Goal: Task Accomplishment & Management: Manage account settings

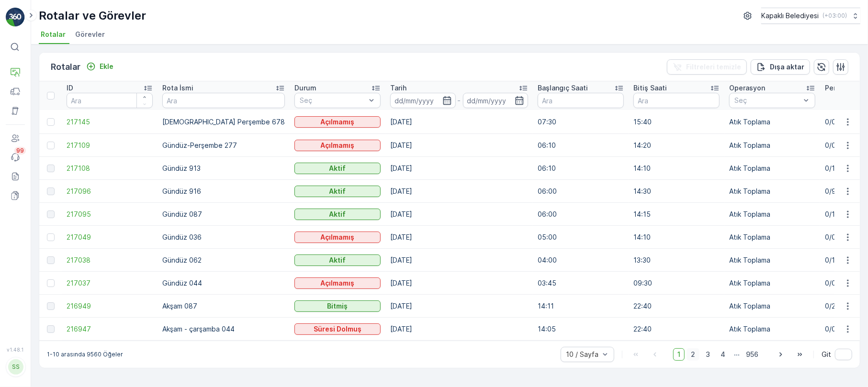
click at [692, 358] on span "2" at bounding box center [693, 355] width 13 height 12
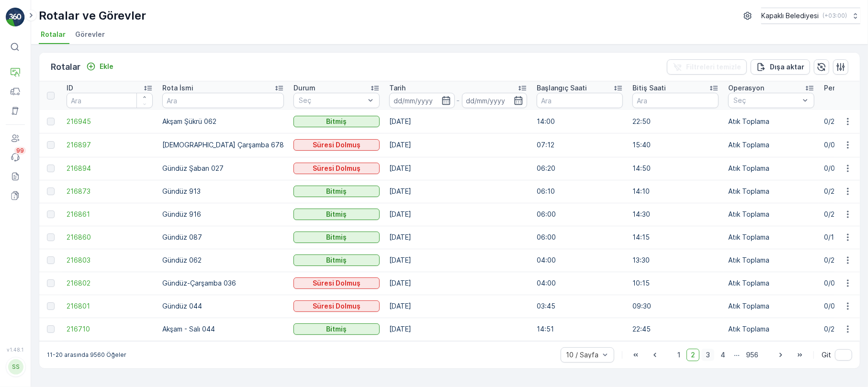
click at [703, 358] on span "3" at bounding box center [708, 355] width 13 height 12
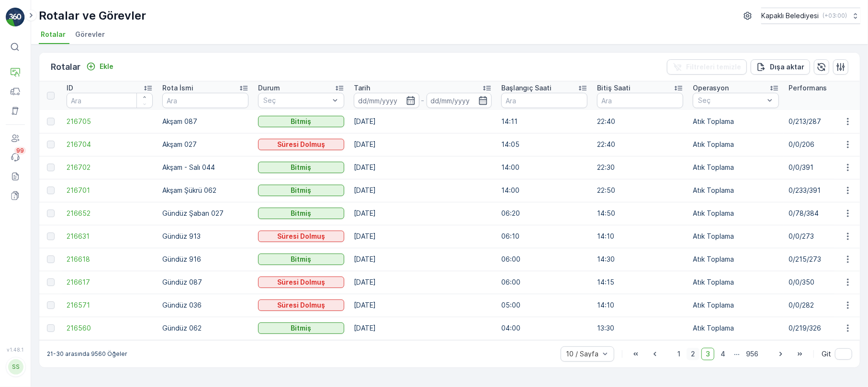
click at [690, 359] on span "2" at bounding box center [693, 354] width 13 height 12
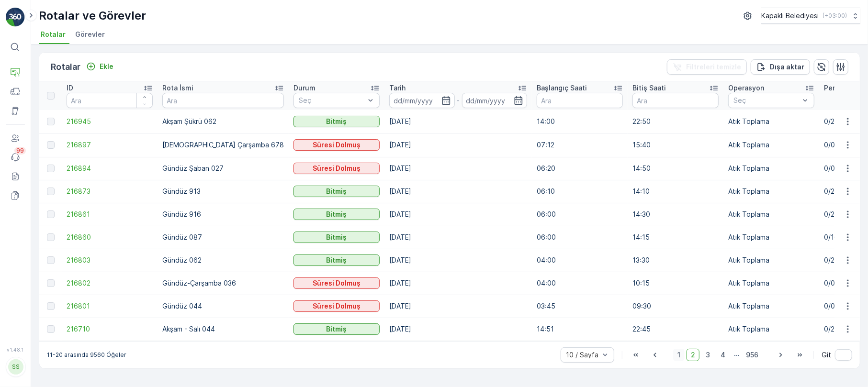
click at [679, 359] on span "1" at bounding box center [678, 355] width 11 height 12
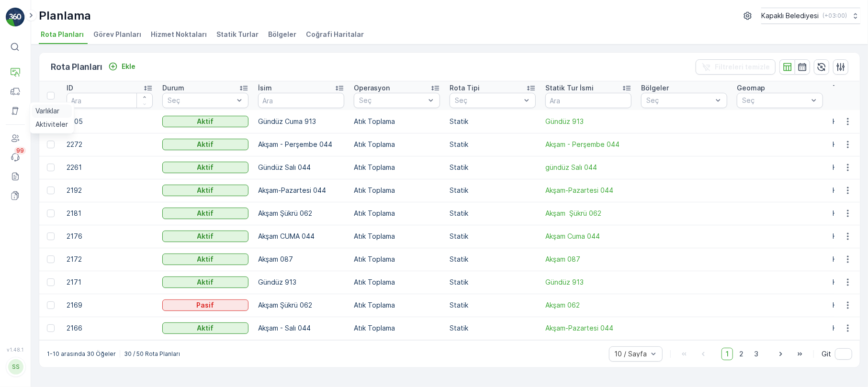
click at [46, 110] on p "Varlıklar" at bounding box center [47, 111] width 24 height 10
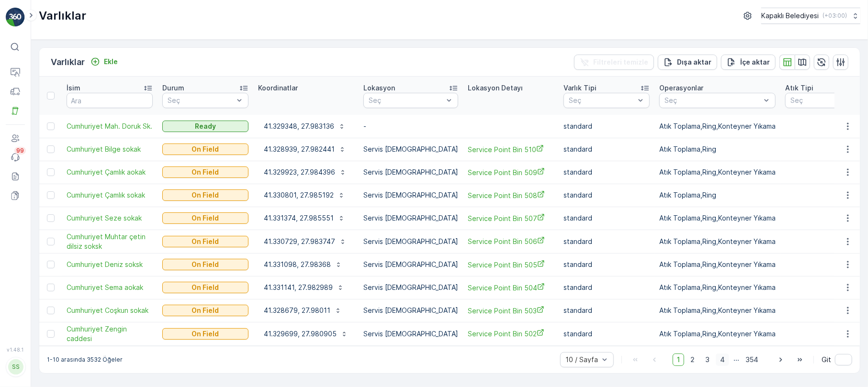
click at [721, 358] on span "4" at bounding box center [722, 360] width 13 height 12
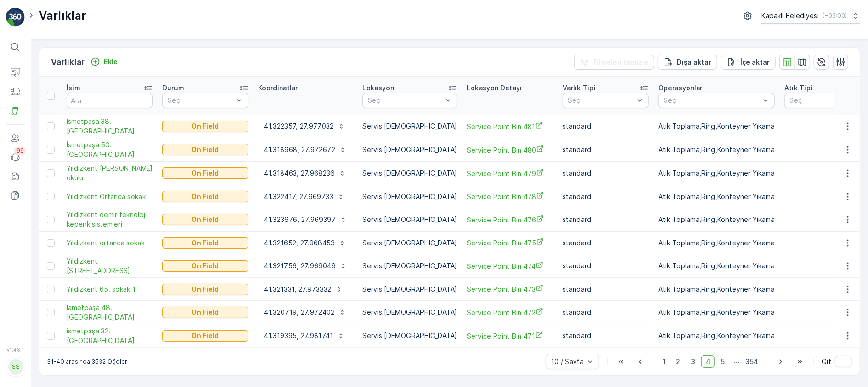
click at [723, 357] on span "5" at bounding box center [723, 362] width 12 height 12
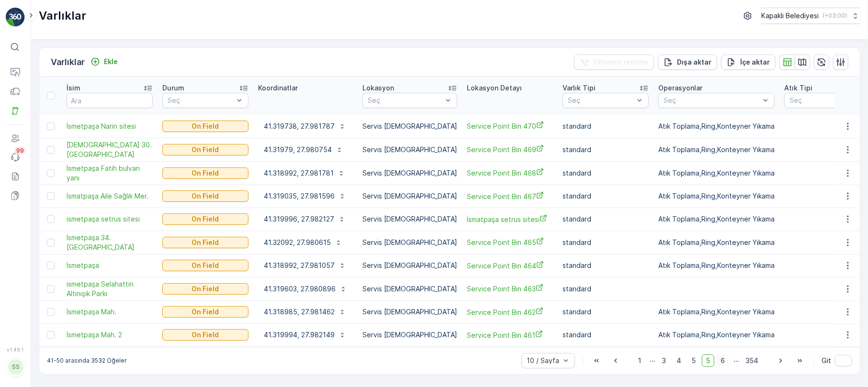
click at [723, 357] on span "6" at bounding box center [722, 361] width 13 height 12
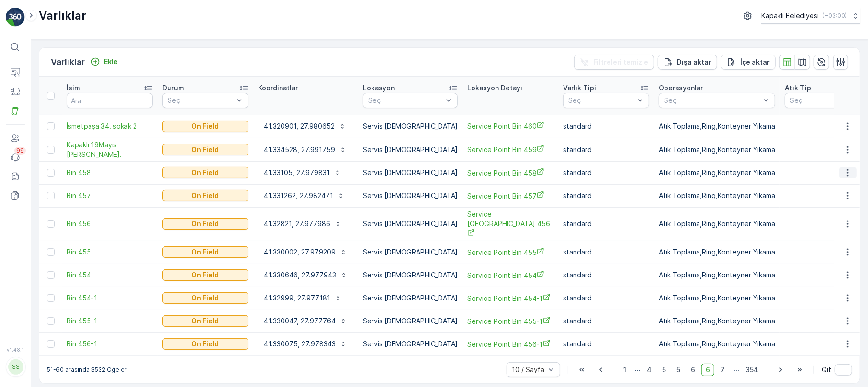
click at [850, 168] on icon "button" at bounding box center [848, 173] width 10 height 10
click at [833, 188] on span "Varlığı Düzenle" at bounding box center [813, 192] width 47 height 10
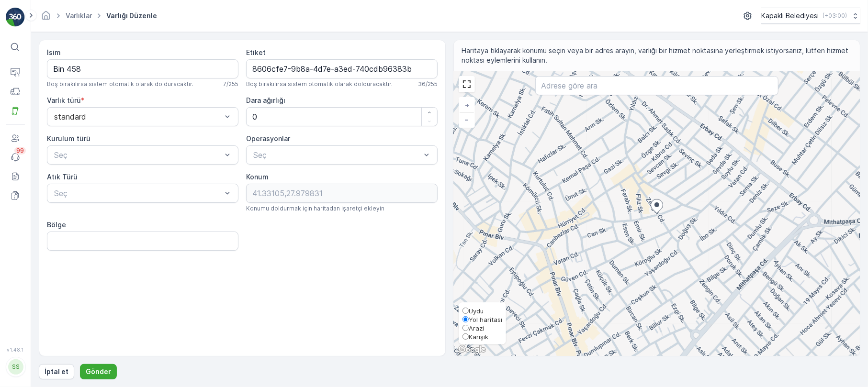
click at [465, 336] on input "Karışık" at bounding box center [466, 337] width 6 height 6
radio input "true"
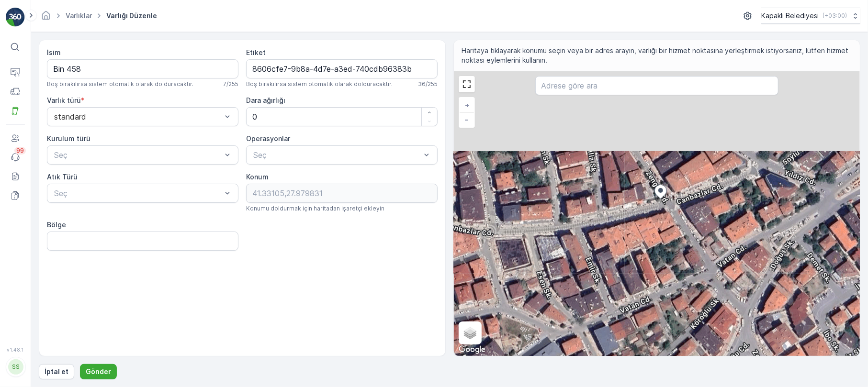
drag, startPoint x: 694, startPoint y: 229, endPoint x: 684, endPoint y: 284, distance: 56.5
click at [684, 284] on div "+ − Uydu Yol haritası Arazi Karışık Leaflet Klavye kısayolları Harita Verileri …" at bounding box center [657, 213] width 406 height 285
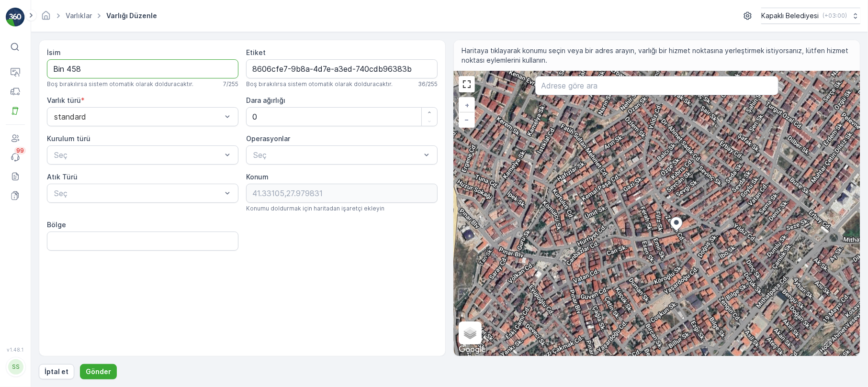
click at [97, 67] on input "Bin 458" at bounding box center [143, 68] width 192 height 19
type input "B"
type input "Cumhuriyet Zengin Caddesi"
click at [162, 246] on input "Bölge" at bounding box center [143, 241] width 192 height 19
type input "Cumhuriyet Mah."
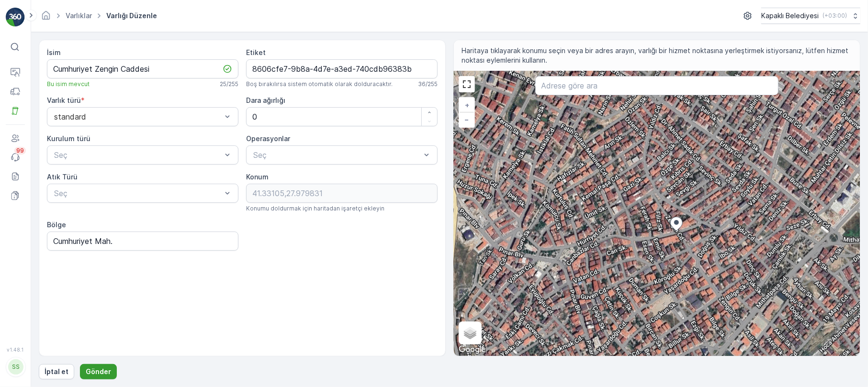
click at [95, 370] on p "Gönder" at bounding box center [98, 372] width 25 height 10
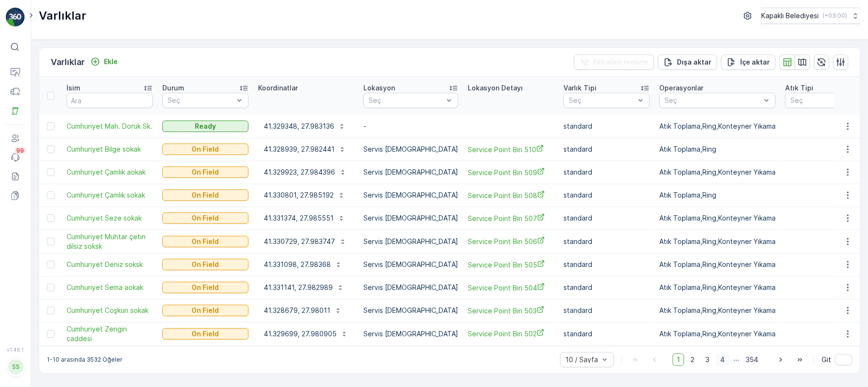
click at [725, 355] on span "4" at bounding box center [722, 360] width 13 height 12
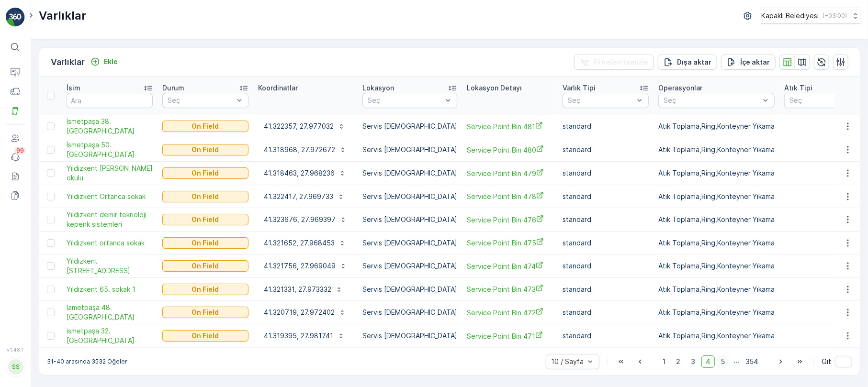
click at [725, 356] on span "5" at bounding box center [723, 362] width 12 height 12
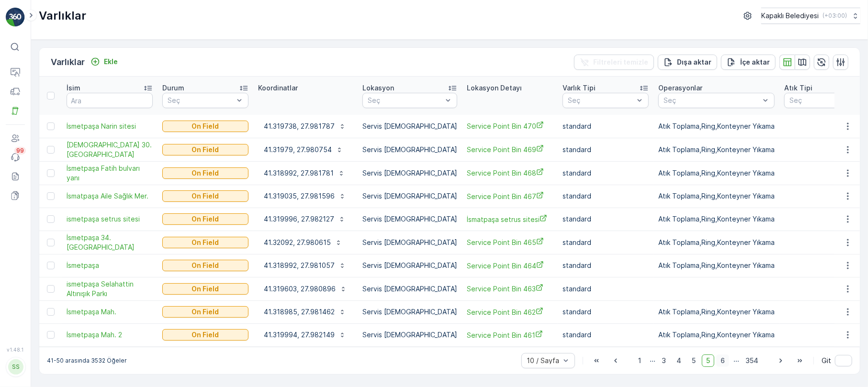
click at [725, 357] on span "6" at bounding box center [722, 361] width 13 height 12
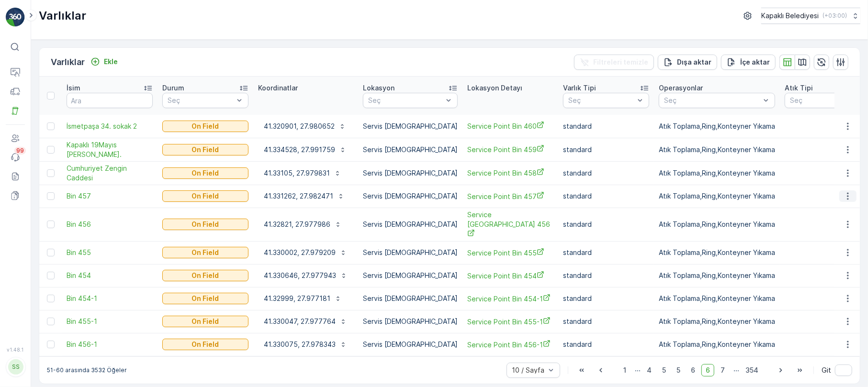
click at [847, 192] on icon "button" at bounding box center [848, 197] width 10 height 10
click at [825, 217] on span "Varlığı Düzenle" at bounding box center [813, 216] width 47 height 10
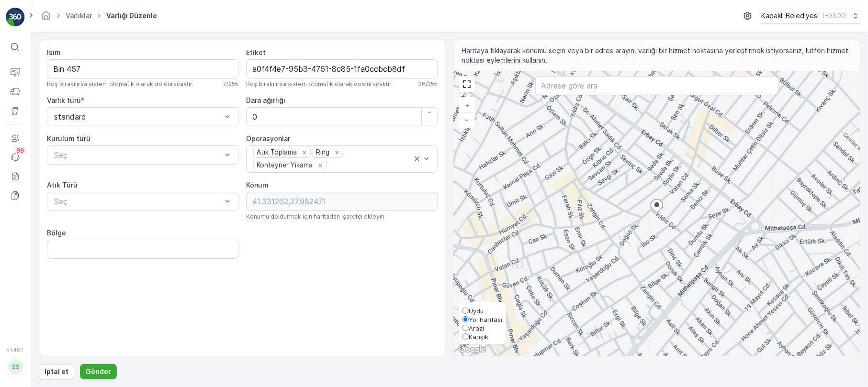
click at [468, 336] on input "Karışık" at bounding box center [466, 337] width 6 height 6
radio input "true"
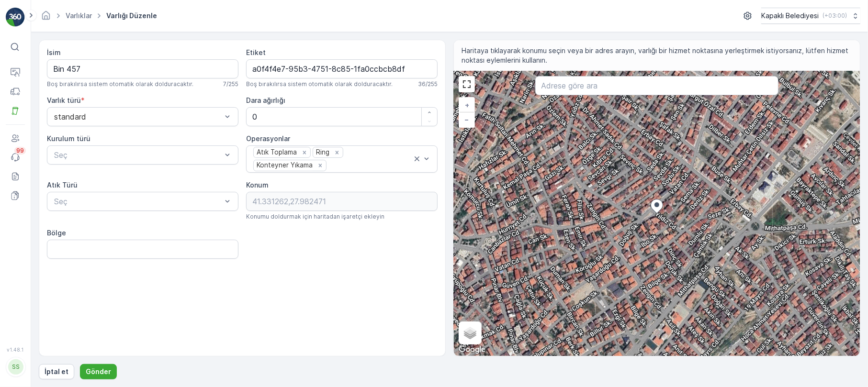
click at [109, 79] on div "İsim Bin 457 Boş bırakılırsa sistem otomatik olarak dolduracaktır. 7 / 255" at bounding box center [143, 68] width 192 height 40
click at [83, 69] on input "Bin 457" at bounding box center [143, 68] width 192 height 19
type input "B"
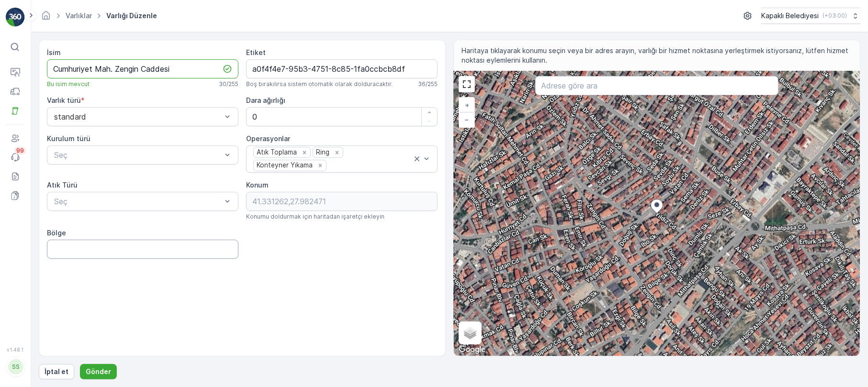
type input "Cumhuriyet Mah. Zengin Caddesi"
click at [131, 251] on input "Bölge" at bounding box center [143, 249] width 192 height 19
type input "Cumhuriyet Mah."
click at [99, 373] on p "Gönder" at bounding box center [98, 372] width 25 height 10
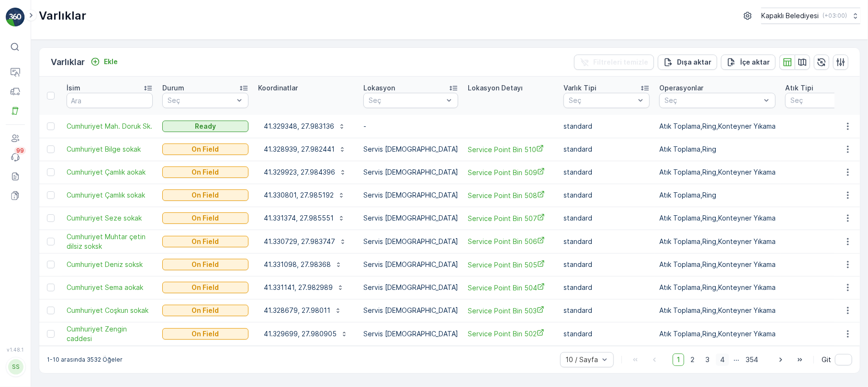
click at [723, 355] on span "4" at bounding box center [722, 360] width 13 height 12
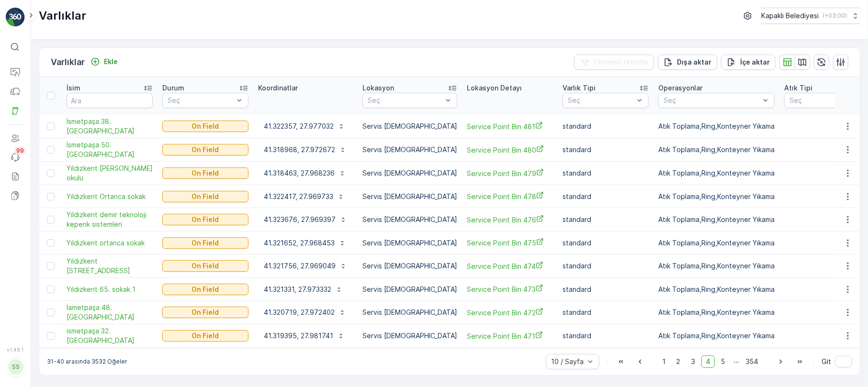
click at [722, 356] on span "5" at bounding box center [723, 362] width 12 height 12
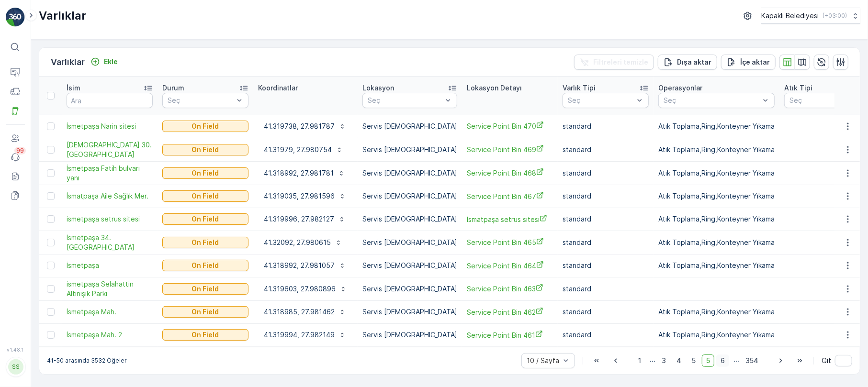
click at [723, 355] on span "6" at bounding box center [722, 361] width 13 height 12
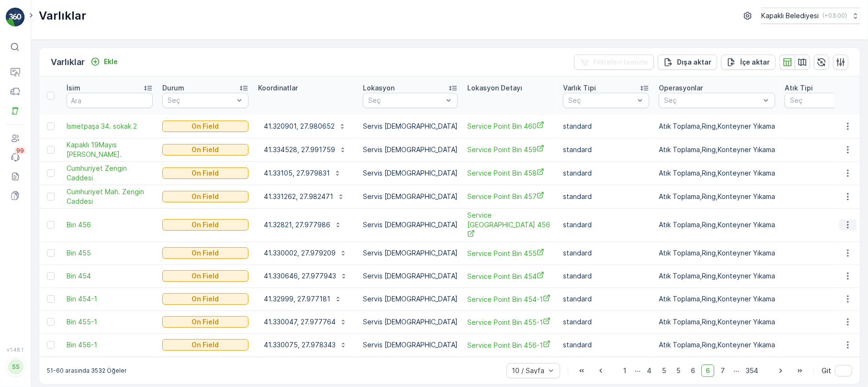
click at [849, 220] on icon "button" at bounding box center [848, 225] width 10 height 10
click at [831, 240] on span "Varlığı Düzenle" at bounding box center [813, 239] width 47 height 10
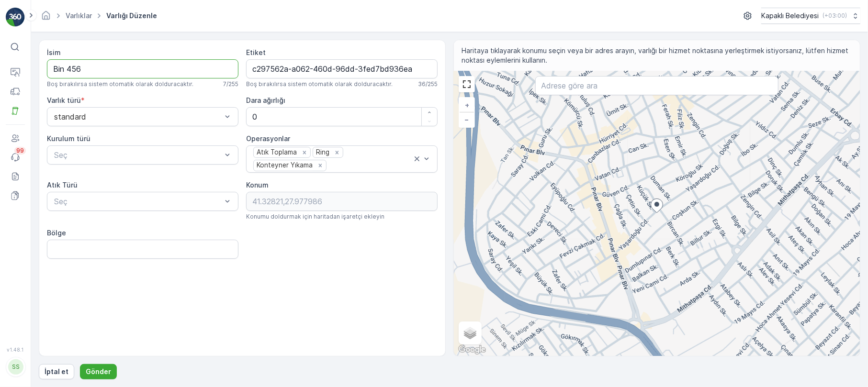
click at [97, 71] on input "Bin 456" at bounding box center [143, 68] width 192 height 19
type input "B"
type input "Cumhuriyet Mah. Yaşardoğu Cd."
click at [477, 334] on span "Karışık" at bounding box center [479, 337] width 20 height 8
click at [469, 334] on input "Karışık" at bounding box center [466, 337] width 6 height 6
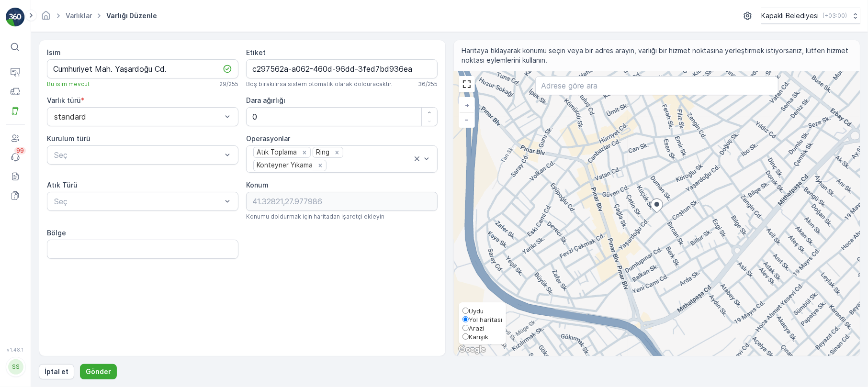
radio input "true"
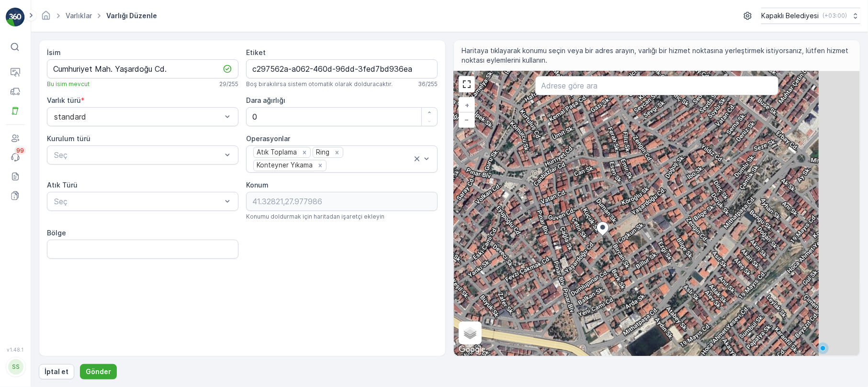
drag, startPoint x: 709, startPoint y: 210, endPoint x: 646, endPoint y: 236, distance: 68.0
click at [646, 236] on div "+ − Uydu Yol haritası Arazi Karışık Leaflet Klavye kısayolları Harita Verileri …" at bounding box center [657, 213] width 406 height 285
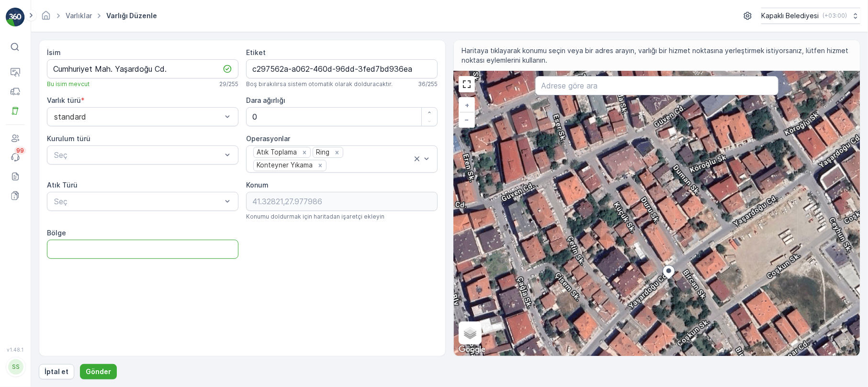
click at [128, 251] on input "Bölge" at bounding box center [143, 249] width 192 height 19
type input "Cumhuriyet Mah."
click at [102, 376] on p "Gönder" at bounding box center [98, 372] width 25 height 10
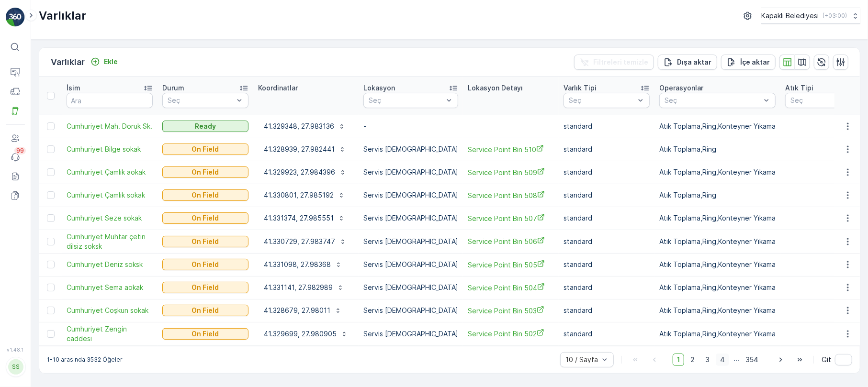
click at [721, 355] on span "4" at bounding box center [722, 360] width 13 height 12
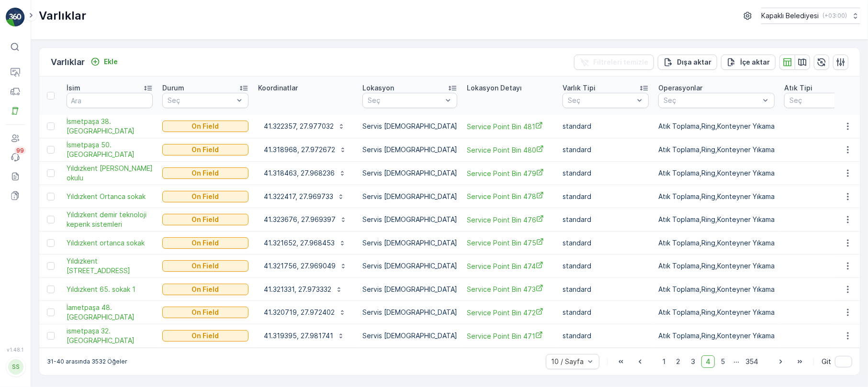
click at [721, 356] on span "5" at bounding box center [723, 362] width 12 height 12
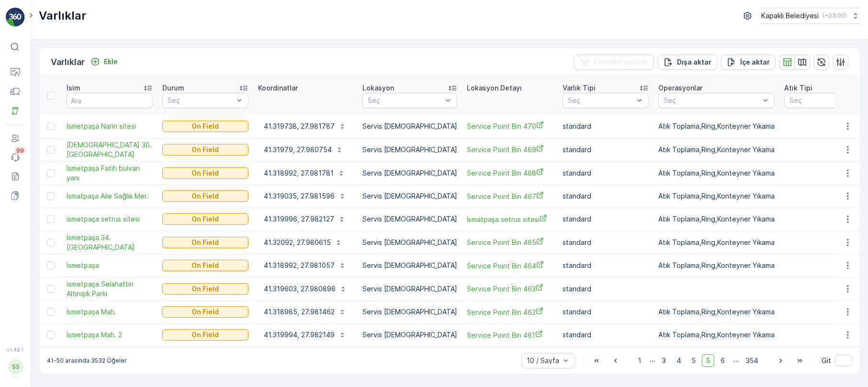
click at [721, 355] on span "6" at bounding box center [722, 361] width 13 height 12
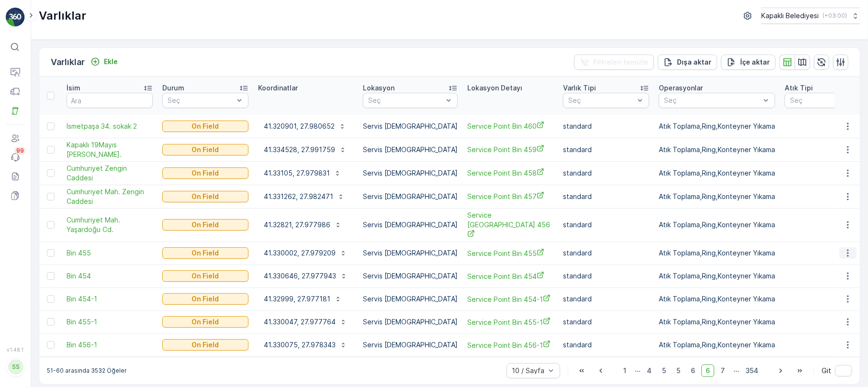
click at [849, 249] on icon "button" at bounding box center [848, 254] width 10 height 10
click at [821, 261] on span "Varlığı Düzenle" at bounding box center [813, 263] width 47 height 10
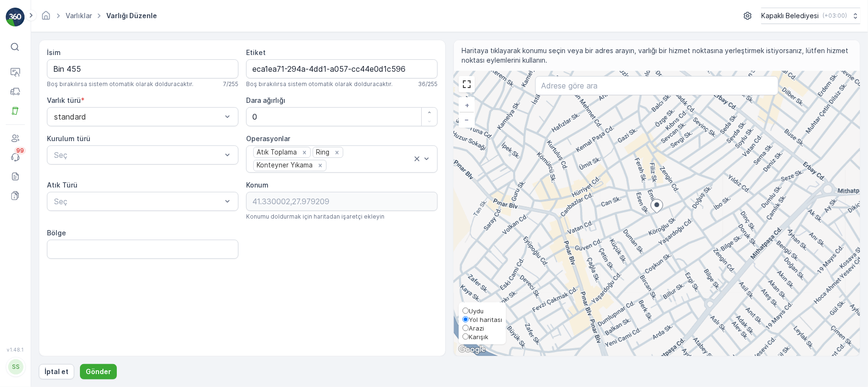
click at [472, 337] on span "Karışık" at bounding box center [479, 337] width 20 height 8
click at [469, 337] on input "Karışık" at bounding box center [466, 337] width 6 height 6
radio input "true"
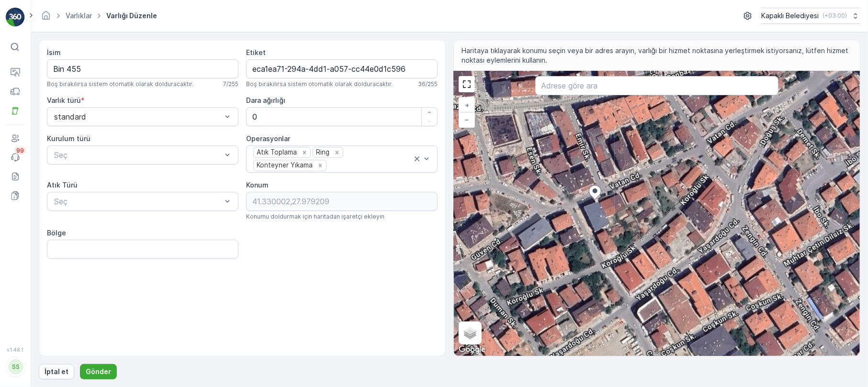
drag, startPoint x: 727, startPoint y: 223, endPoint x: 607, endPoint y: 247, distance: 122.2
click at [607, 247] on div "+ − Uydu Yol haritası Arazi Karışık Leaflet Klavye kısayolları Harita Verileri …" at bounding box center [657, 213] width 406 height 285
click at [105, 68] on input "Bin 455" at bounding box center [143, 68] width 192 height 19
type input "B"
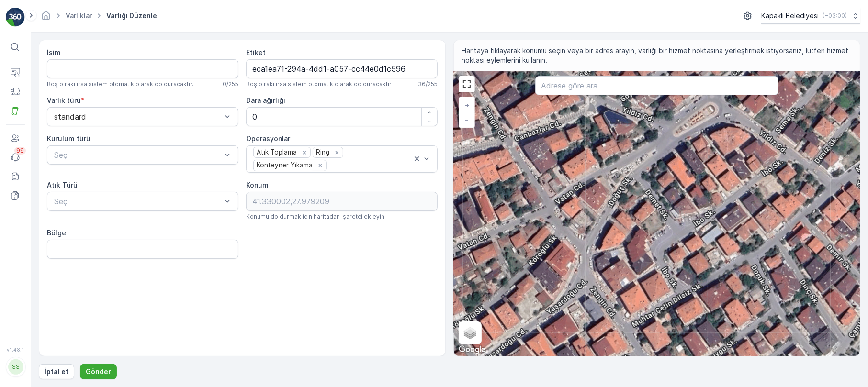
drag, startPoint x: 587, startPoint y: 215, endPoint x: 438, endPoint y: 274, distance: 160.9
click at [438, 274] on div "İsim Boş bırakılırsa sistem otomatik olarak dolduracaktır. 0 / 255 Etiket eca1e…" at bounding box center [450, 198] width 822 height 317
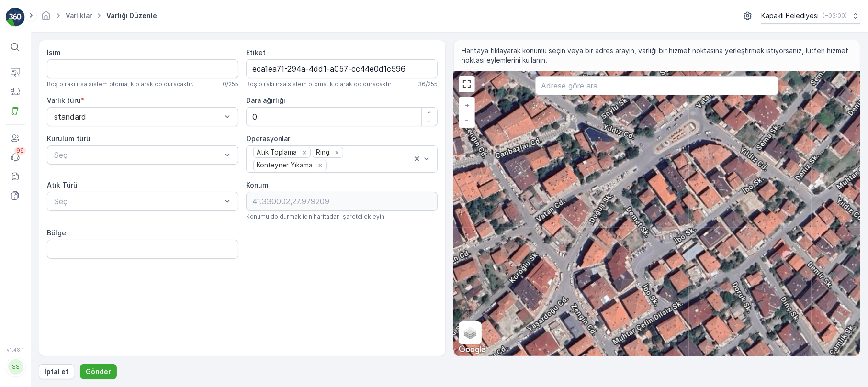
drag, startPoint x: 637, startPoint y: 182, endPoint x: 620, endPoint y: 198, distance: 23.4
click at [620, 198] on div "+ − Uydu Yol haritası Arazi Karışık Leaflet Klavye kısayolları Harita Verileri …" at bounding box center [657, 213] width 406 height 285
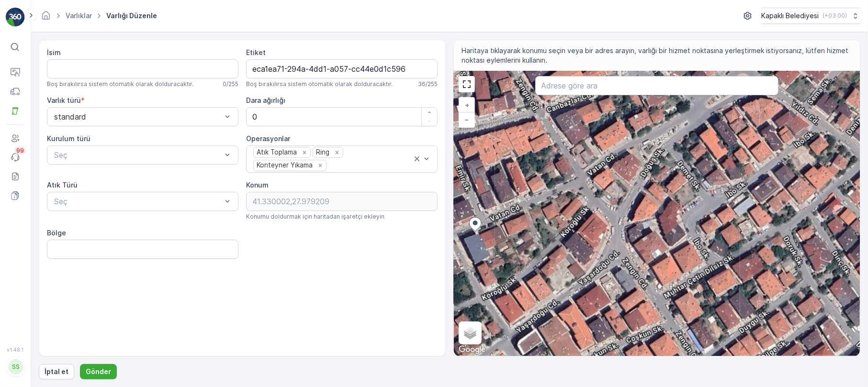
drag, startPoint x: 567, startPoint y: 260, endPoint x: 617, endPoint y: 215, distance: 67.2
click at [617, 215] on div "+ − Uydu Yol haritası Arazi Karışık Leaflet Klavye kısayolları Harita Verileri …" at bounding box center [657, 213] width 406 height 285
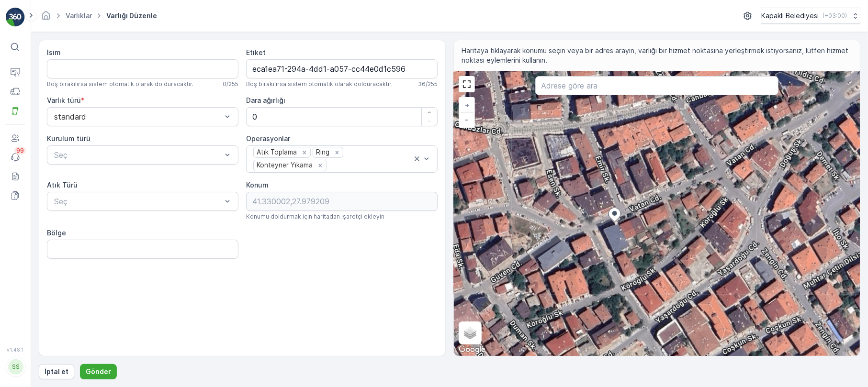
drag, startPoint x: 526, startPoint y: 242, endPoint x: 665, endPoint y: 233, distance: 139.7
click at [665, 233] on div "+ − Uydu Yol haritası Arazi Karışık Leaflet Klavye kısayolları Harita Verileri …" at bounding box center [657, 213] width 406 height 285
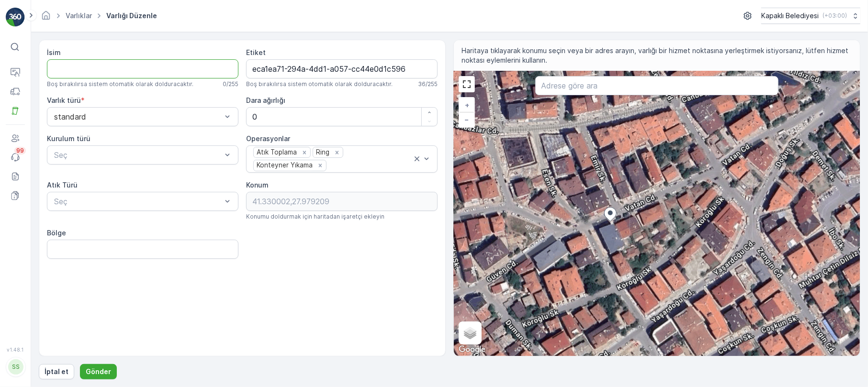
click at [69, 60] on input "İsim" at bounding box center [143, 68] width 192 height 19
click at [129, 67] on input "Cumhuriyet Vatan Cd1" at bounding box center [143, 68] width 192 height 19
click at [130, 67] on input "Cumhuriyet Vatan Cd1" at bounding box center [143, 68] width 192 height 19
click at [134, 69] on input "Cumhuriyet Vatan Cd.1" at bounding box center [143, 68] width 192 height 19
click at [131, 68] on input "Cumhuriyet Vatan Cd.1" at bounding box center [143, 68] width 192 height 19
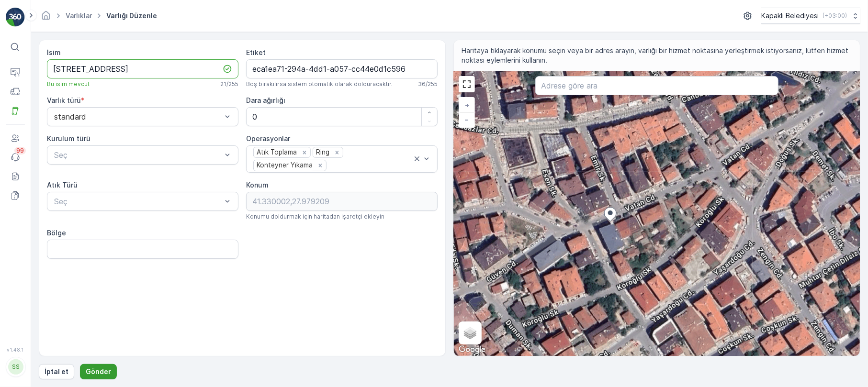
type input "Cumhuriyet Vatan Cd.1"
click at [94, 368] on p "Gönder" at bounding box center [98, 372] width 25 height 10
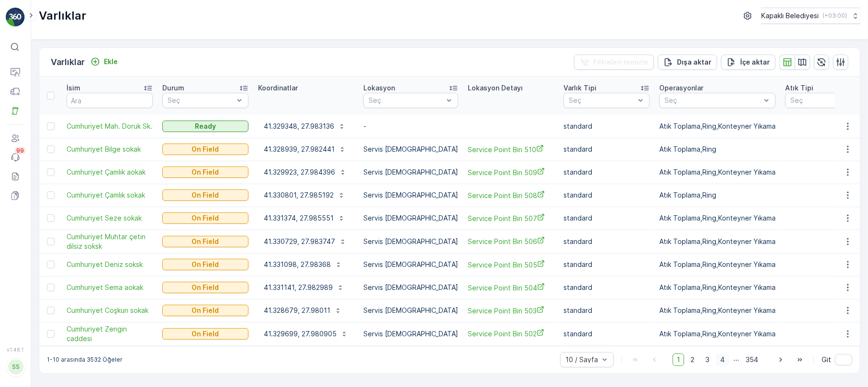
click at [724, 355] on span "4" at bounding box center [722, 360] width 13 height 12
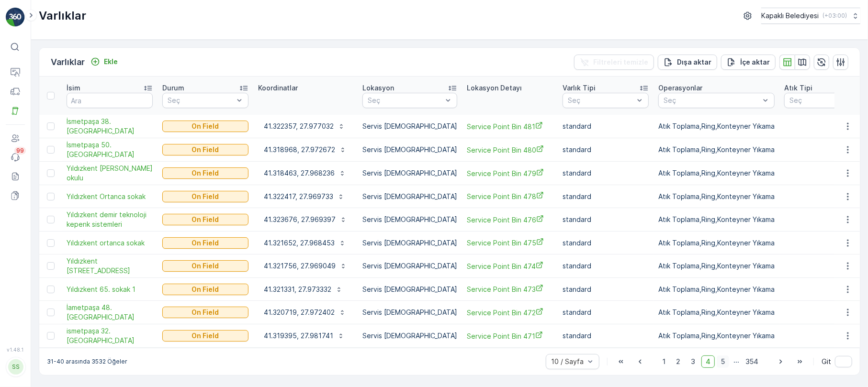
click at [724, 357] on span "5" at bounding box center [723, 362] width 12 height 12
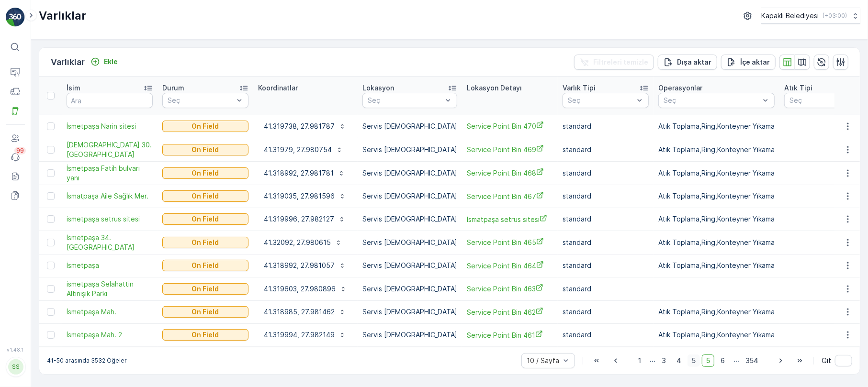
click at [724, 357] on span "6" at bounding box center [722, 361] width 13 height 12
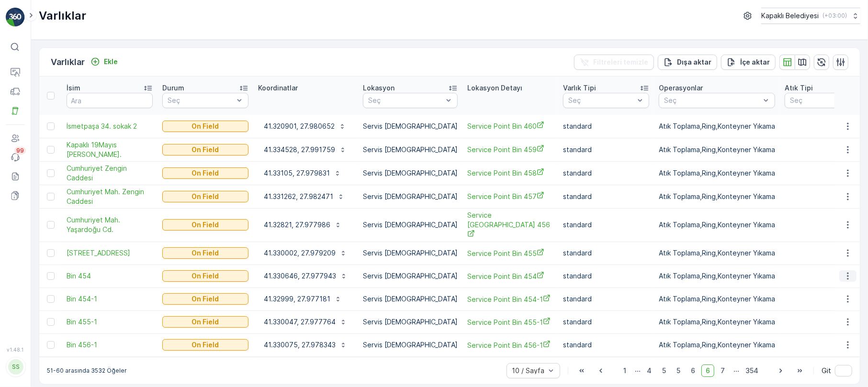
click at [851, 272] on icon "button" at bounding box center [848, 277] width 10 height 10
click at [838, 283] on div "Varlığı Düzenle" at bounding box center [826, 285] width 80 height 13
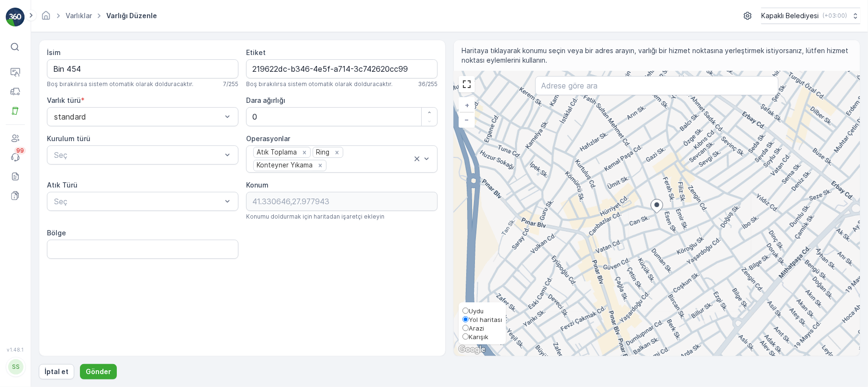
click at [477, 334] on span "Karışık" at bounding box center [479, 337] width 20 height 8
click at [469, 334] on input "Karışık" at bounding box center [466, 337] width 6 height 6
radio input "true"
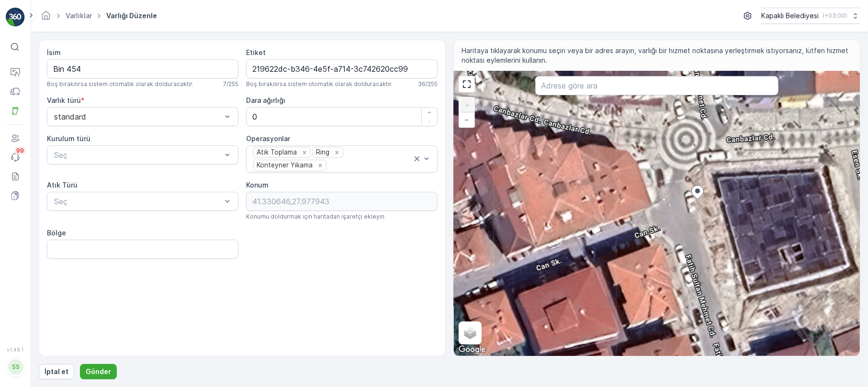
drag, startPoint x: 597, startPoint y: 224, endPoint x: 687, endPoint y: 209, distance: 91.2
click at [687, 209] on div "+ − Uydu Yol haritası Arazi Karışık Leaflet Klavye kısayolları Harita Verileri …" at bounding box center [657, 213] width 406 height 285
click at [109, 66] on input "Bin 454" at bounding box center [143, 68] width 192 height 19
type input "B"
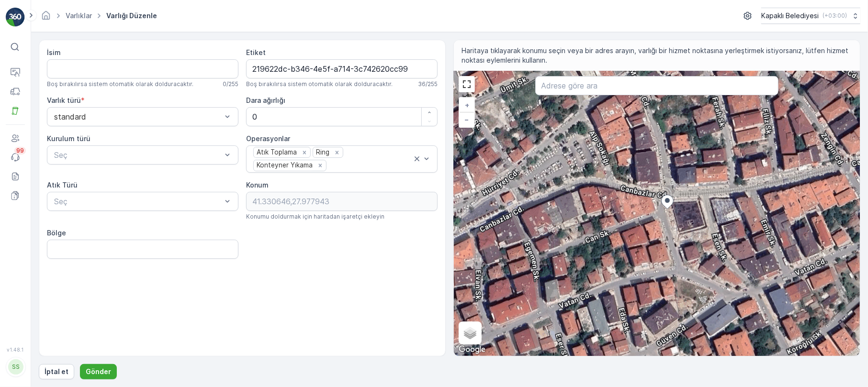
drag, startPoint x: 714, startPoint y: 210, endPoint x: 669, endPoint y: 218, distance: 46.3
click at [669, 218] on div "+ − Uydu Yol haritası Arazi Karışık Leaflet Klavye kısayolları Harita Verileri …" at bounding box center [657, 213] width 406 height 285
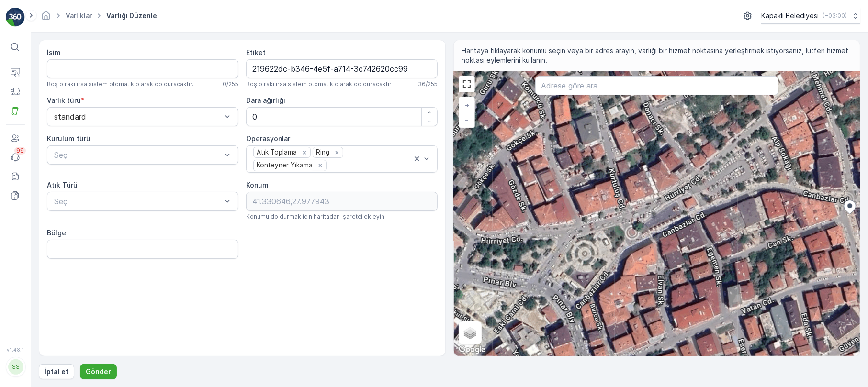
drag, startPoint x: 614, startPoint y: 270, endPoint x: 828, endPoint y: 247, distance: 215.3
click at [828, 247] on div "+ − Uydu Yol haritası Arazi Karışık Leaflet Klavye kısayolları Harita Verileri …" at bounding box center [657, 213] width 406 height 285
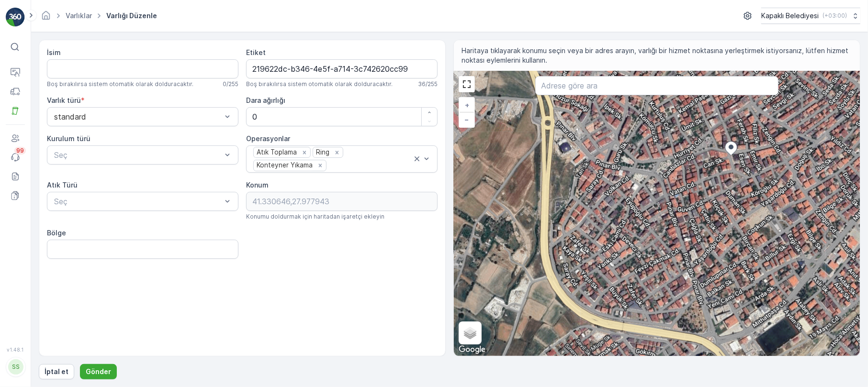
drag, startPoint x: 759, startPoint y: 278, endPoint x: 654, endPoint y: 196, distance: 133.8
click at [654, 196] on div "+ − Uydu Yol haritası Arazi Karışık Leaflet Klavye kısayolları Harita Verileri …" at bounding box center [657, 213] width 406 height 285
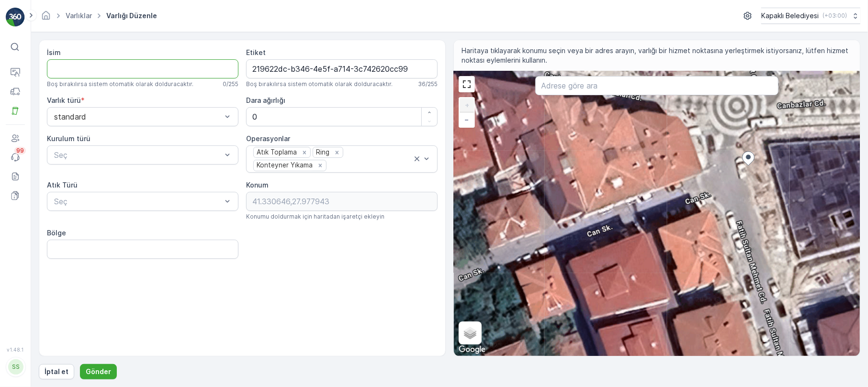
click at [62, 66] on input "İsim" at bounding box center [143, 68] width 192 height 19
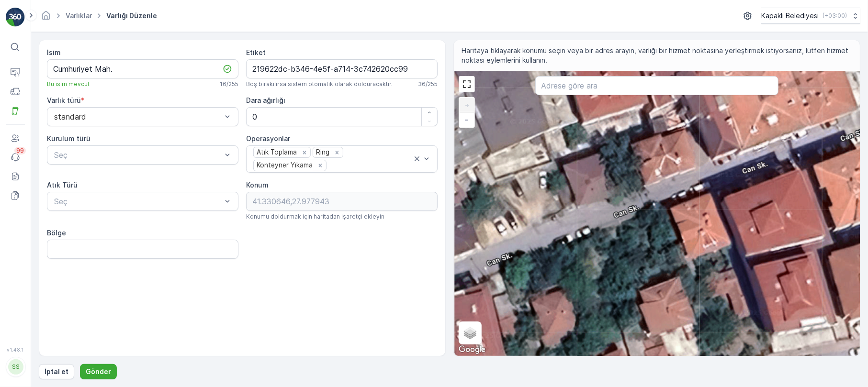
drag, startPoint x: 507, startPoint y: 222, endPoint x: 663, endPoint y: 158, distance: 169.2
click at [663, 158] on div "+ − Uydu Yol haritası Arazi Karışık Leaflet Klavye kısayolları Harita Verileri …" at bounding box center [657, 213] width 406 height 285
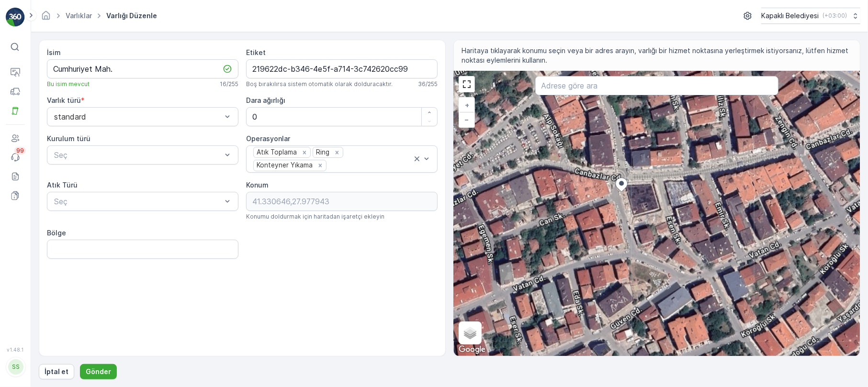
drag, startPoint x: 646, startPoint y: 193, endPoint x: 608, endPoint y: 204, distance: 39.7
click at [608, 204] on div "+ − Uydu Yol haritası Arazi Karışık Leaflet Klavye kısayolları Harita Verileri …" at bounding box center [657, 213] width 406 height 285
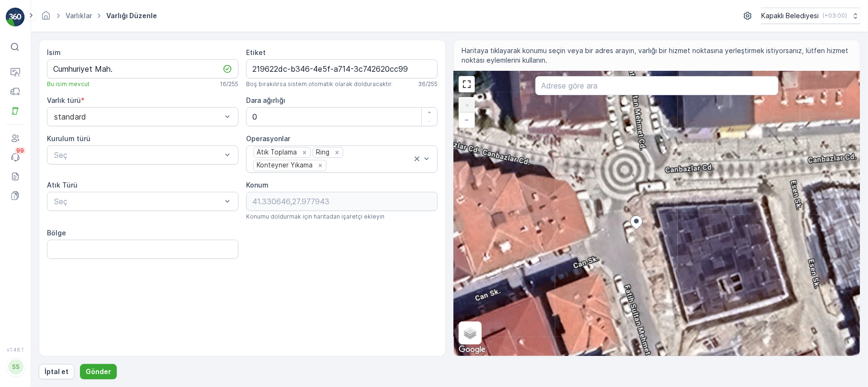
drag, startPoint x: 625, startPoint y: 157, endPoint x: 644, endPoint y: 185, distance: 33.7
click at [644, 185] on div "+ − Uydu Yol haritası Arazi Karışık Leaflet Klavye kısayolları Harita Verileri …" at bounding box center [657, 213] width 406 height 285
click at [139, 68] on input "Cumhuriyet Mah." at bounding box center [143, 68] width 192 height 19
type input "Cumhuriyet Mah. Canbazlar cd."
click at [91, 255] on input "Bölge" at bounding box center [143, 249] width 192 height 19
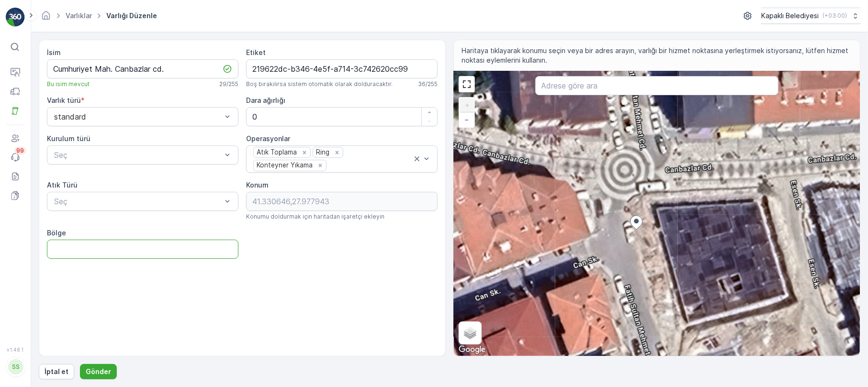
type input "Cumhuriyet Mah."
click at [112, 374] on button "Gönder" at bounding box center [98, 371] width 37 height 15
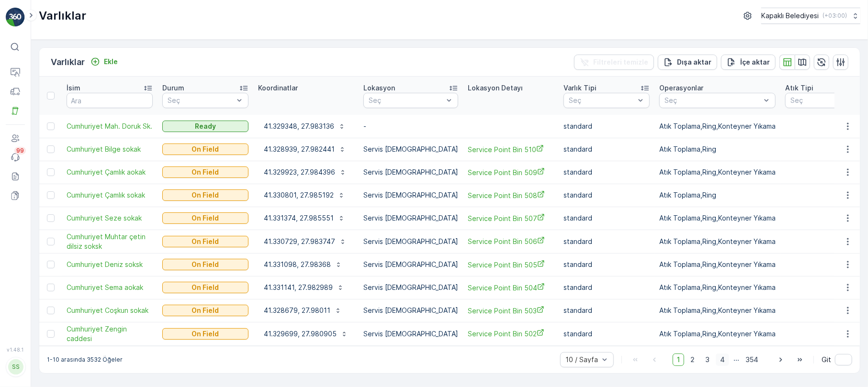
click at [721, 356] on span "4" at bounding box center [722, 360] width 13 height 12
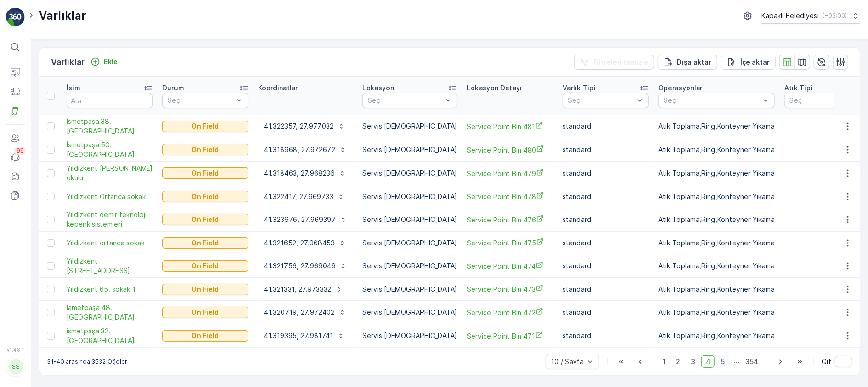
click at [722, 356] on span "5" at bounding box center [723, 362] width 12 height 12
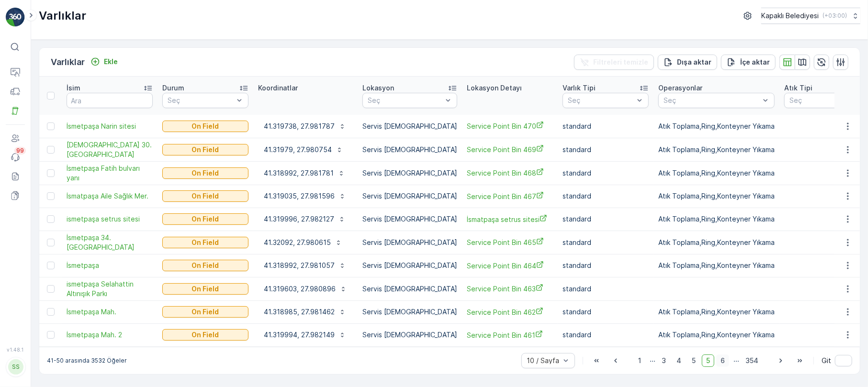
click at [725, 359] on span "6" at bounding box center [722, 361] width 13 height 12
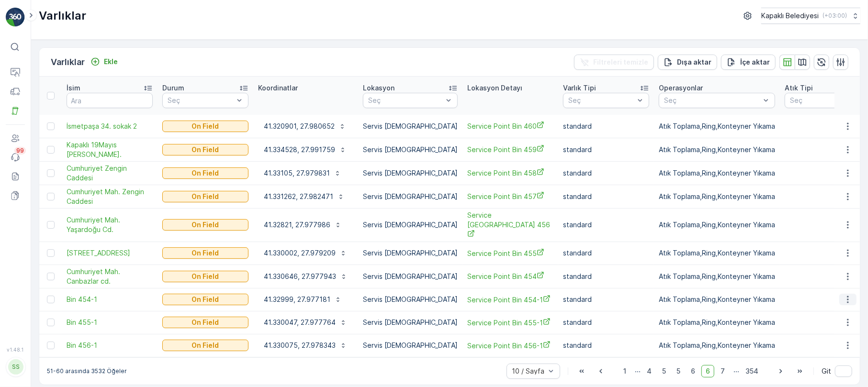
click at [848, 295] on icon "button" at bounding box center [848, 300] width 10 height 10
click at [828, 311] on span "Varlığı Düzenle" at bounding box center [813, 310] width 47 height 10
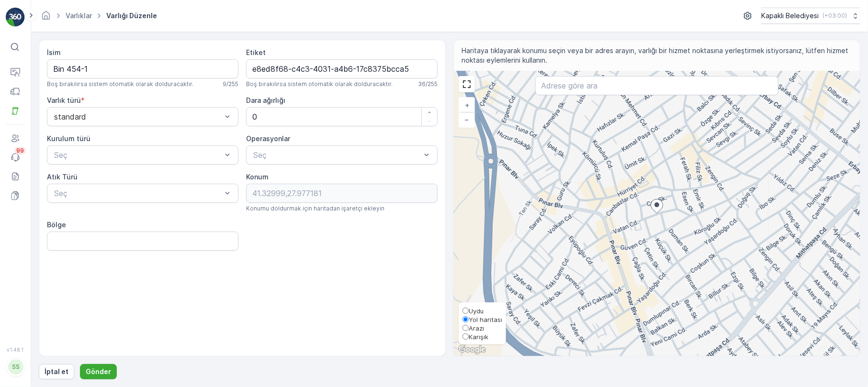
click at [466, 334] on input "Karışık" at bounding box center [466, 337] width 6 height 6
radio input "true"
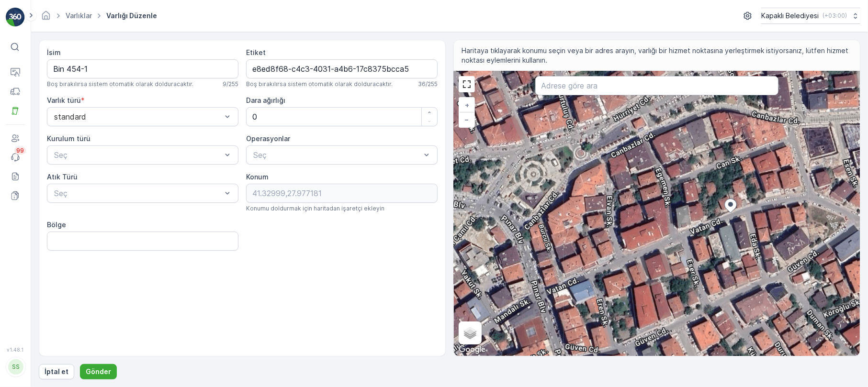
drag, startPoint x: 618, startPoint y: 253, endPoint x: 721, endPoint y: 222, distance: 107.6
click at [721, 222] on div "+ − Uydu Yol haritası Arazi Karışık Leaflet Klavye kısayolları Harita Verileri …" at bounding box center [657, 213] width 406 height 285
click at [106, 72] on input "Bin 454-1" at bounding box center [143, 68] width 192 height 19
type input "B"
type input "Vatan Mah. Vatan Cd."
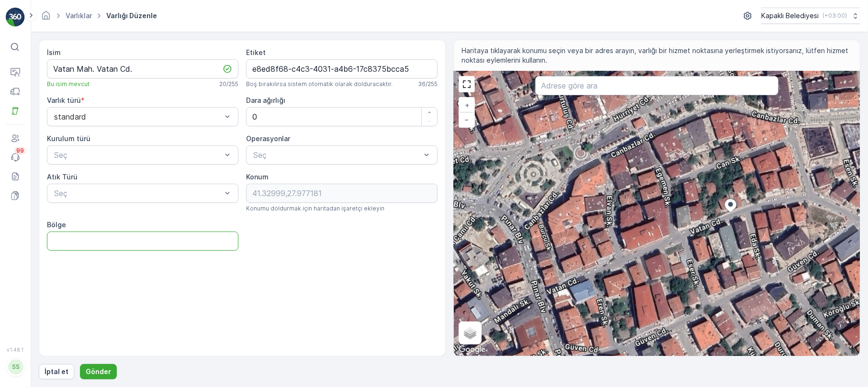
click at [118, 245] on input "Bölge" at bounding box center [143, 241] width 192 height 19
type input "Cumhuriyet Mah."
click at [98, 368] on p "Gönder" at bounding box center [98, 372] width 25 height 10
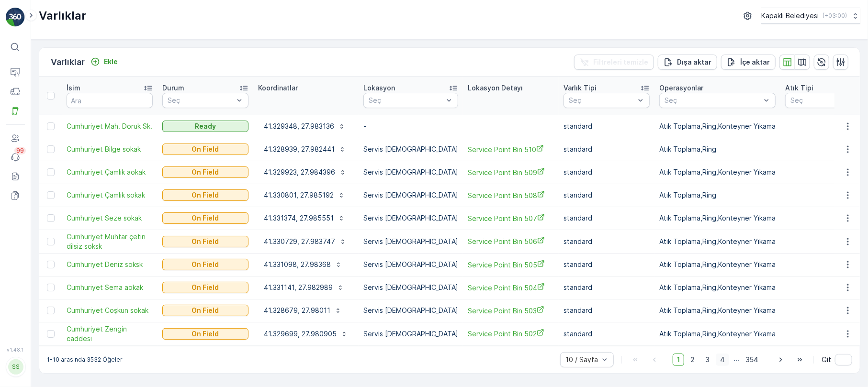
click at [727, 360] on span "4" at bounding box center [722, 360] width 13 height 12
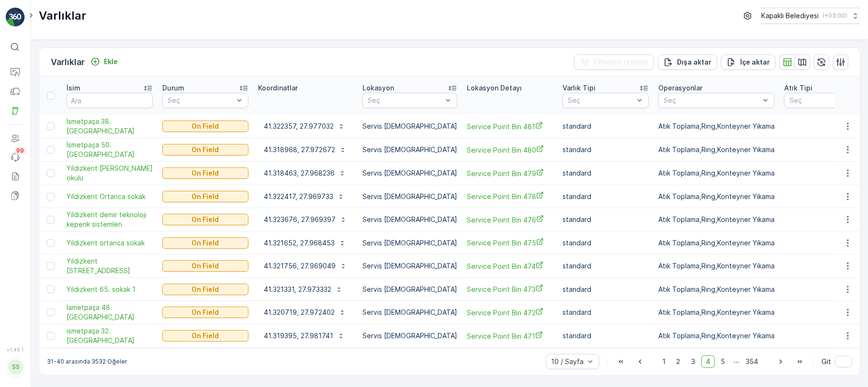
click at [727, 360] on span "5" at bounding box center [723, 362] width 12 height 12
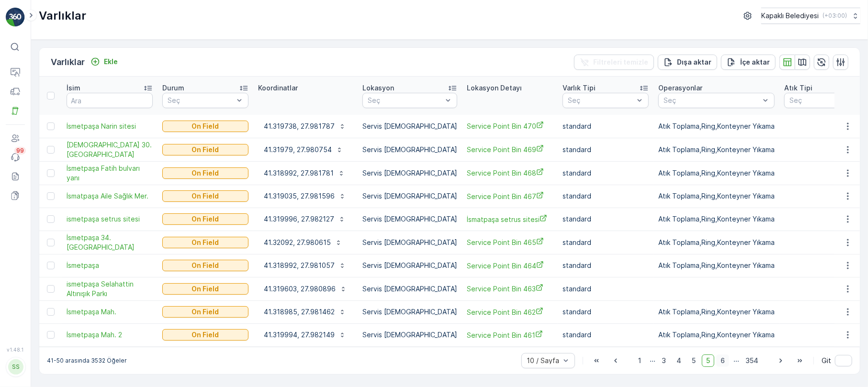
click at [726, 355] on span "6" at bounding box center [722, 361] width 13 height 12
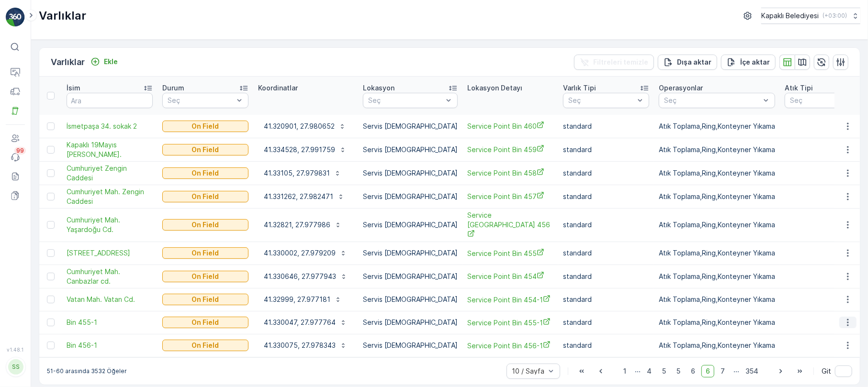
click at [847, 318] on icon "button" at bounding box center [848, 323] width 10 height 10
click at [835, 332] on span "Varlığı Düzenle" at bounding box center [813, 333] width 47 height 10
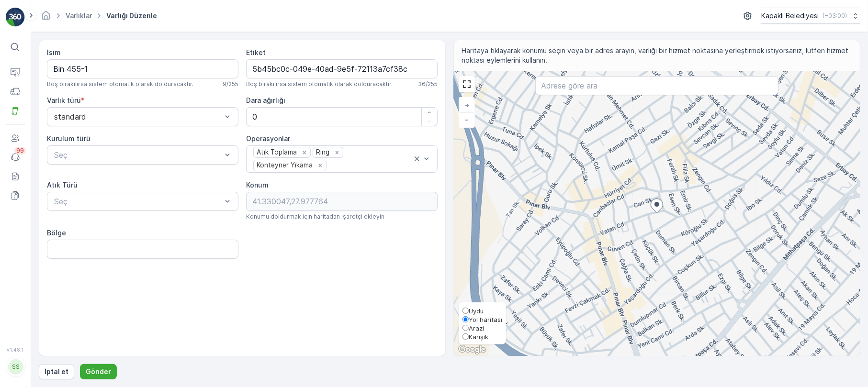
click at [468, 338] on input "Karışık" at bounding box center [466, 337] width 6 height 6
radio input "true"
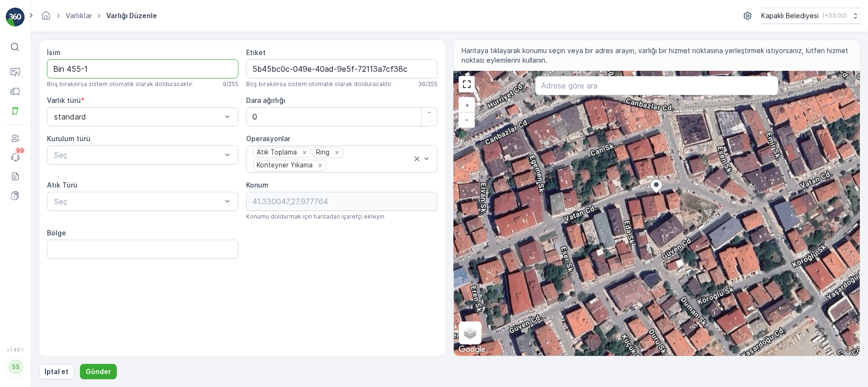
click at [100, 74] on input "Bin 455-1" at bounding box center [143, 68] width 192 height 19
type input "B"
type input "Vatan Cd."
click at [118, 253] on input "Bölge" at bounding box center [143, 249] width 192 height 19
type input "Cumhuriyet Mah."
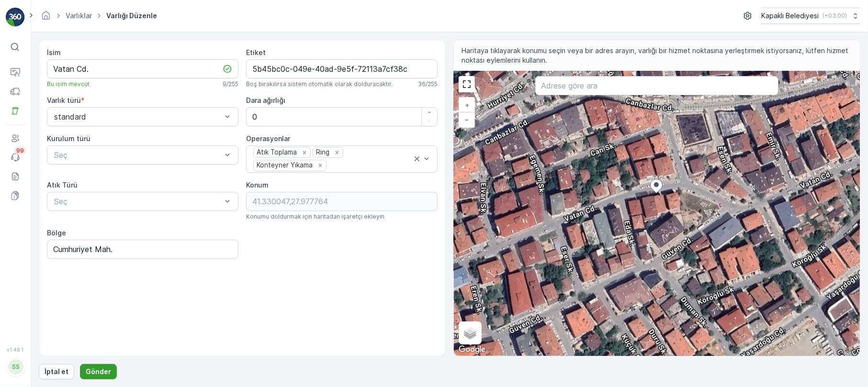
click at [94, 374] on p "Gönder" at bounding box center [98, 372] width 25 height 10
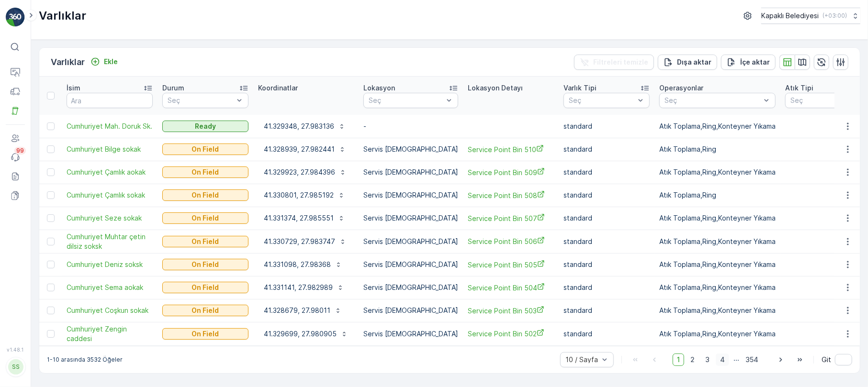
click at [725, 355] on span "4" at bounding box center [722, 360] width 13 height 12
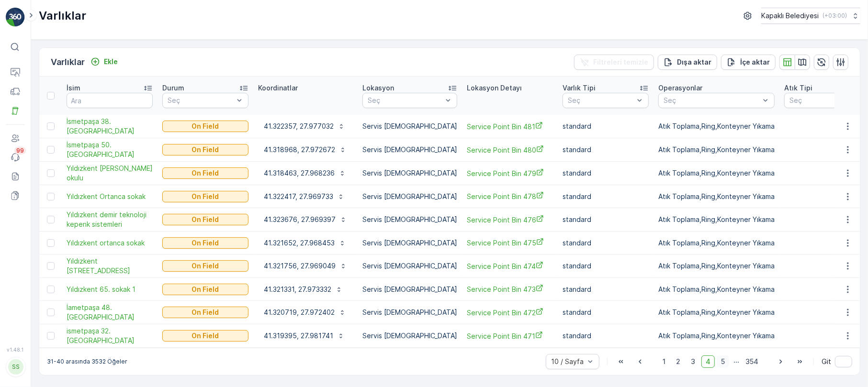
click at [725, 356] on span "5" at bounding box center [723, 362] width 12 height 12
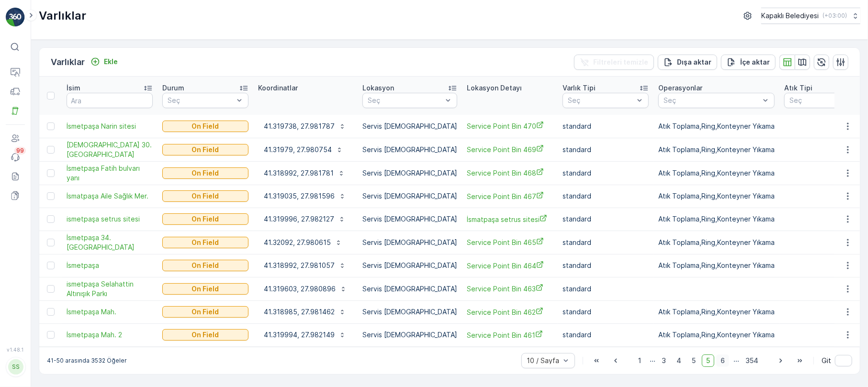
click at [726, 355] on span "6" at bounding box center [722, 361] width 13 height 12
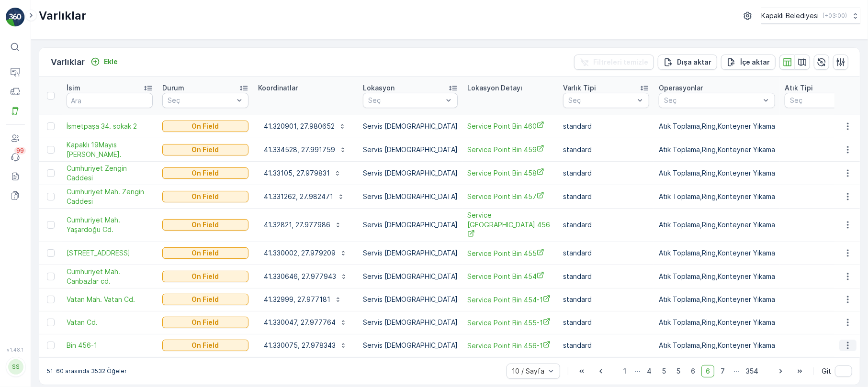
click at [847, 341] on icon "button" at bounding box center [848, 346] width 10 height 10
click at [816, 288] on span "Varlığı Düzenle" at bounding box center [813, 287] width 47 height 10
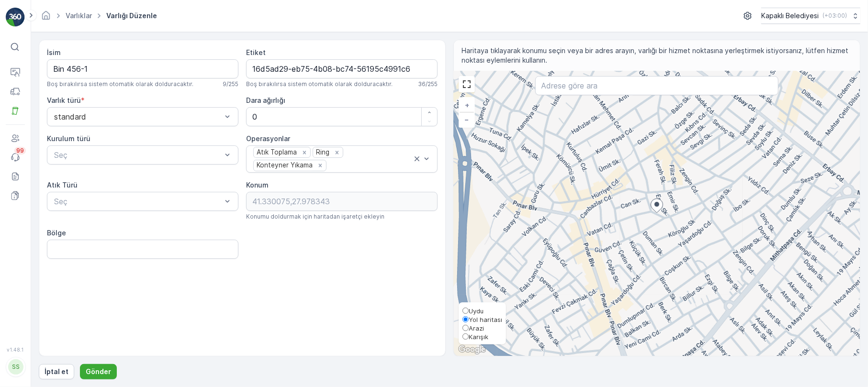
click at [466, 334] on input "Karışık" at bounding box center [466, 337] width 6 height 6
radio input "true"
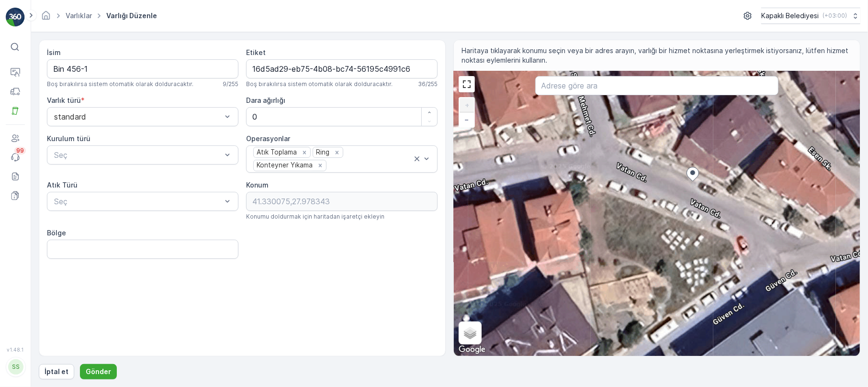
drag, startPoint x: 625, startPoint y: 179, endPoint x: 628, endPoint y: 199, distance: 20.4
click at [628, 199] on div "+ − Uydu Yol haritası Arazi Karışık Leaflet Klavye kısayolları Harita Verileri …" at bounding box center [657, 213] width 406 height 285
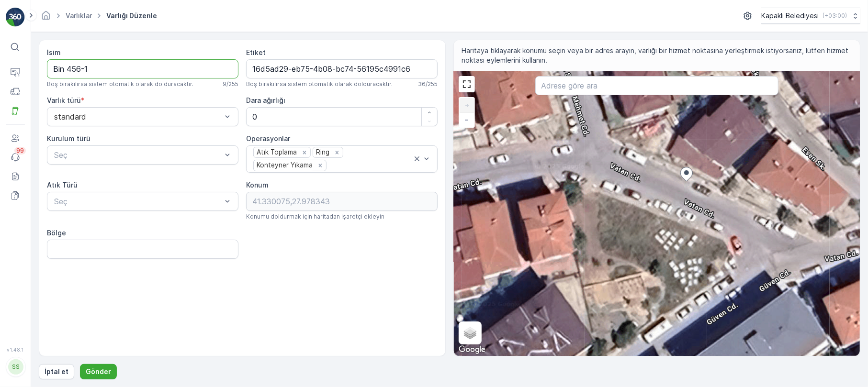
click at [110, 70] on input "Bin 456-1" at bounding box center [143, 68] width 192 height 19
type input "B"
type input "Vatan Cd.2"
click at [103, 259] on input "Bölge" at bounding box center [143, 249] width 192 height 19
type input "Cumhuriyet Mah."
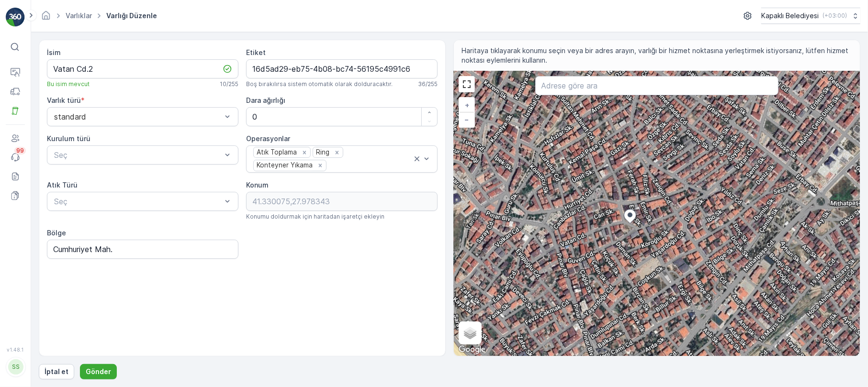
drag, startPoint x: 602, startPoint y: 318, endPoint x: 634, endPoint y: 243, distance: 81.3
click at [634, 243] on div "+ − Uydu Yol haritası Arazi Karışık Leaflet Klavye kısayolları Harita Verileri …" at bounding box center [657, 213] width 406 height 285
click at [102, 376] on p "Gönder" at bounding box center [98, 372] width 25 height 10
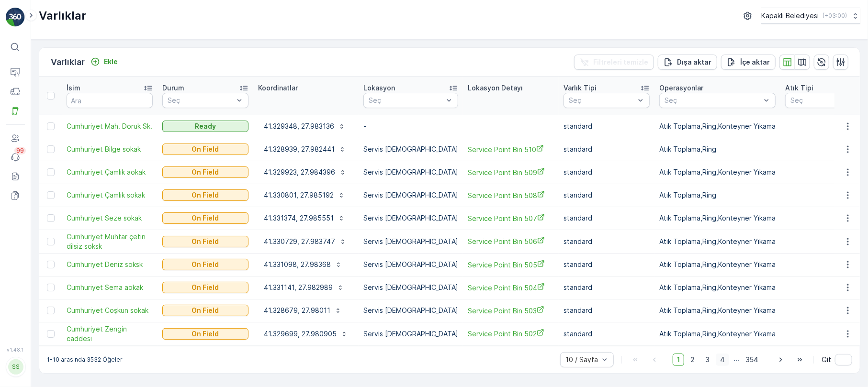
click at [719, 355] on span "4" at bounding box center [722, 360] width 13 height 12
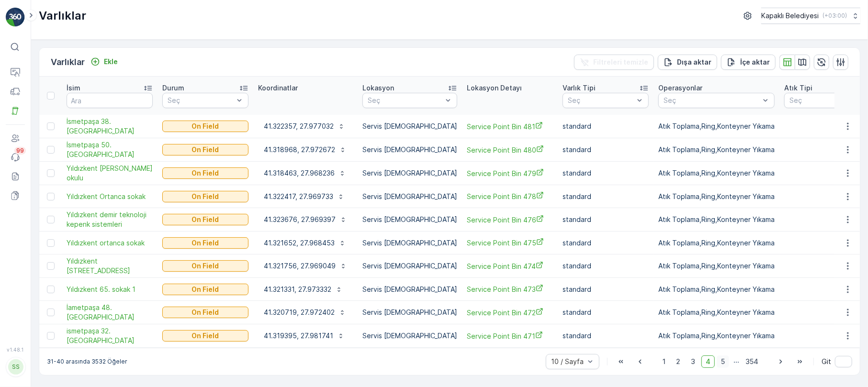
click at [722, 356] on span "5" at bounding box center [723, 362] width 12 height 12
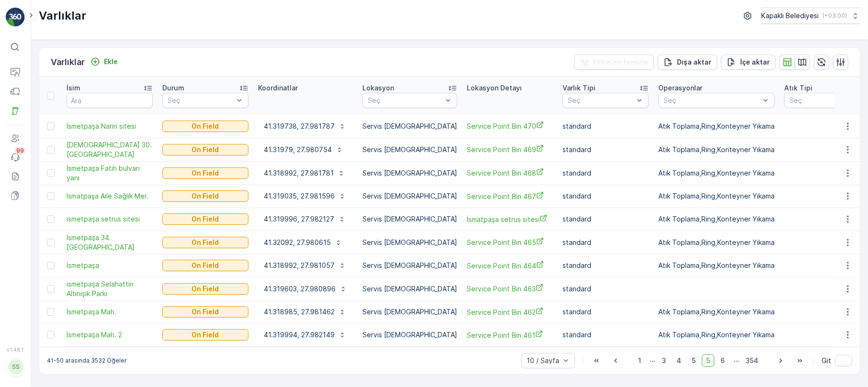
click at [722, 355] on span "6" at bounding box center [722, 361] width 13 height 12
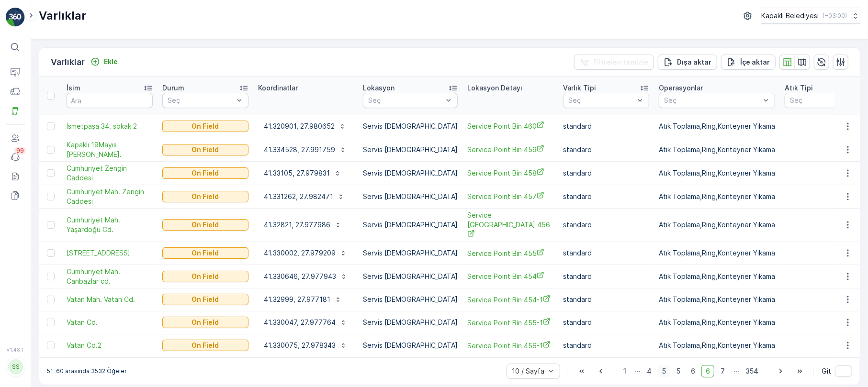
click at [722, 365] on span "7" at bounding box center [722, 371] width 13 height 12
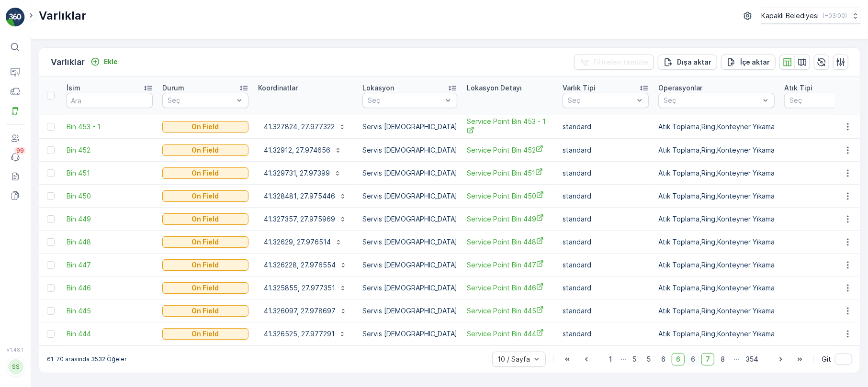
click at [690, 353] on span "6" at bounding box center [693, 359] width 13 height 12
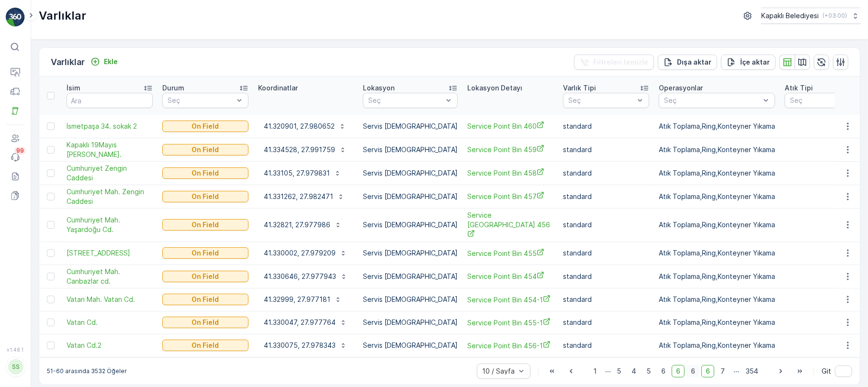
click at [694, 365] on span "6" at bounding box center [693, 371] width 13 height 12
click at [707, 365] on span "6" at bounding box center [708, 371] width 13 height 12
click at [721, 365] on span "7" at bounding box center [722, 371] width 13 height 12
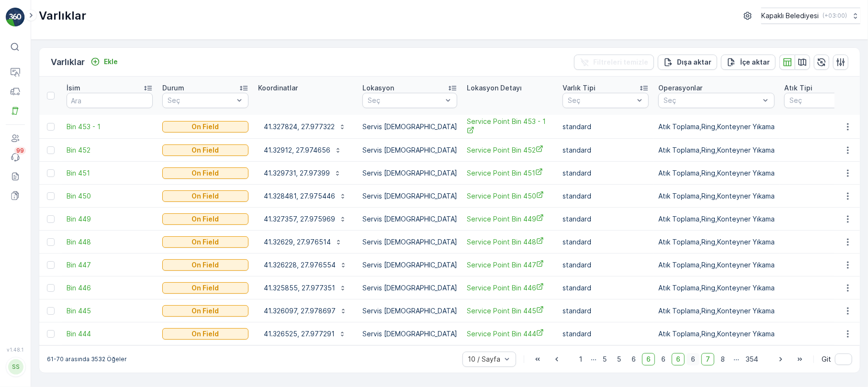
click at [690, 353] on span "6" at bounding box center [693, 359] width 13 height 12
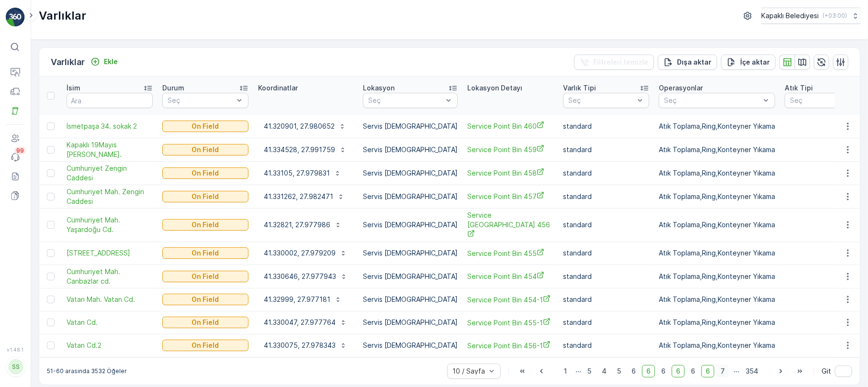
click at [722, 365] on span "7" at bounding box center [722, 371] width 13 height 12
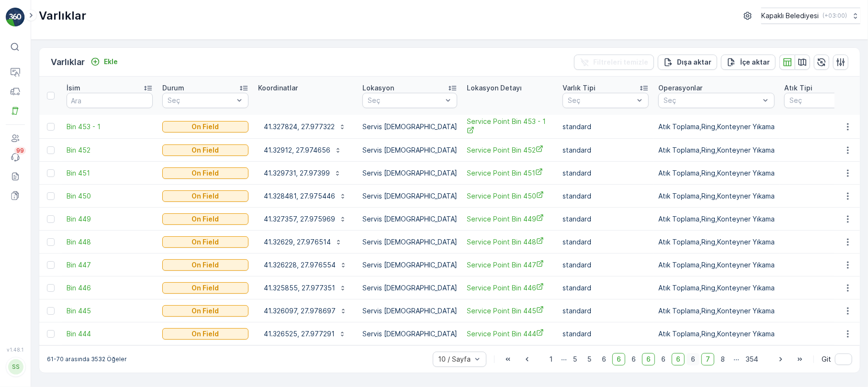
click at [695, 353] on span "6" at bounding box center [693, 359] width 13 height 12
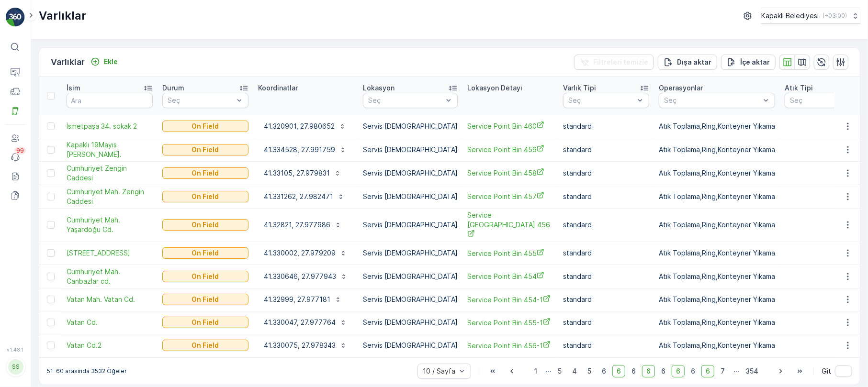
click at [708, 365] on span "6" at bounding box center [708, 371] width 13 height 12
click at [719, 365] on span "7" at bounding box center [722, 371] width 13 height 12
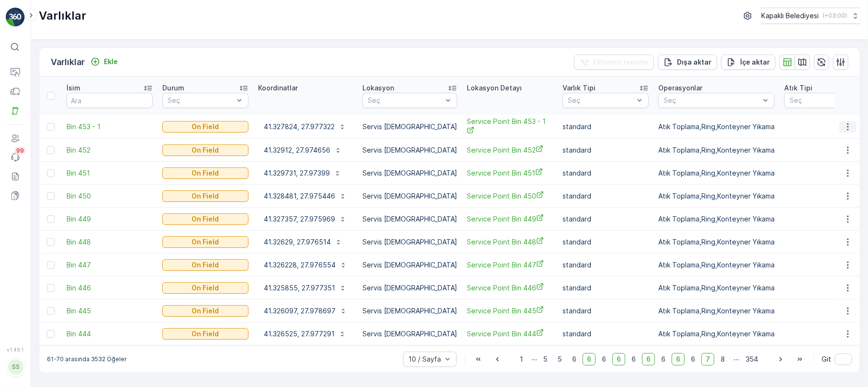
click at [851, 122] on icon "button" at bounding box center [848, 127] width 10 height 10
click at [807, 143] on span "Varlığı Düzenle" at bounding box center [813, 145] width 47 height 10
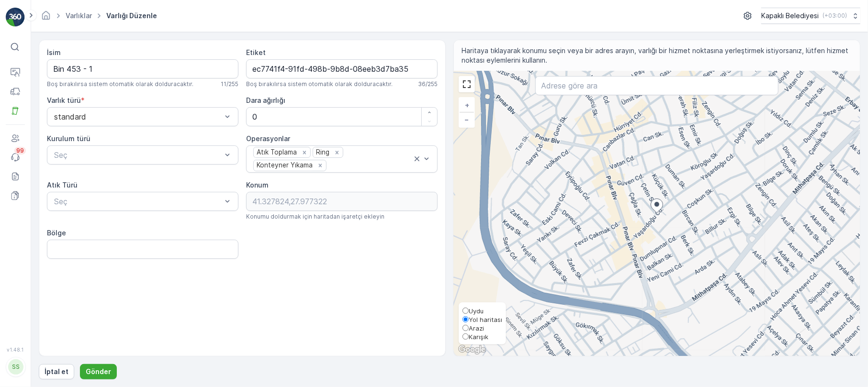
click at [474, 340] on span "Karışık" at bounding box center [479, 337] width 20 height 8
click at [469, 340] on input "Karışık" at bounding box center [466, 337] width 6 height 6
radio input "true"
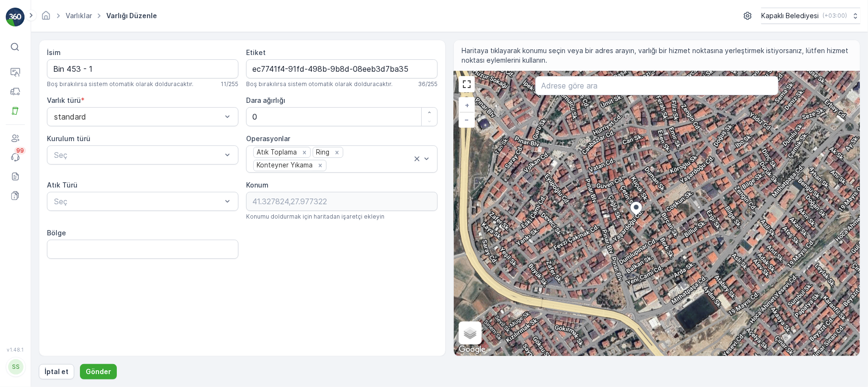
drag, startPoint x: 653, startPoint y: 234, endPoint x: 633, endPoint y: 237, distance: 20.8
click at [633, 237] on div "+ − Uydu Yol haritası Arazi Karışık Leaflet Klavye kısayolları Harita Verileri …" at bounding box center [657, 213] width 406 height 285
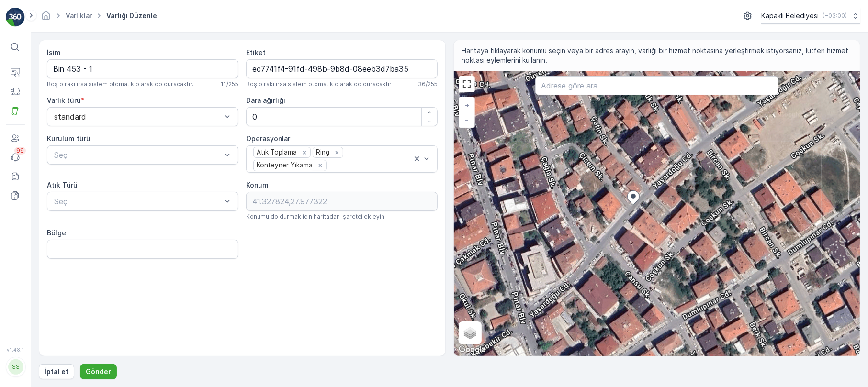
drag, startPoint x: 623, startPoint y: 227, endPoint x: 631, endPoint y: 256, distance: 30.1
click at [631, 256] on div "+ − Uydu Yol haritası Arazi Karışık Leaflet Klavye kısayolları Harita Verileri …" at bounding box center [657, 213] width 406 height 285
click at [138, 77] on input "Bin 453 - 1" at bounding box center [143, 68] width 192 height 19
type input "B"
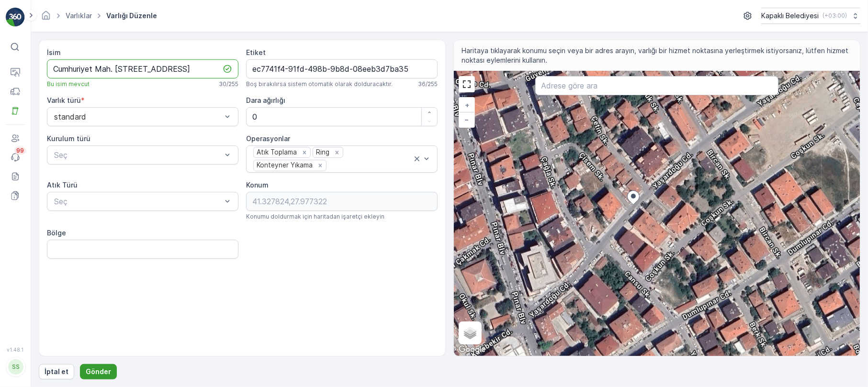
type input "Cumhuriyet Mah. Yaşardoğu Cd.2"
click at [98, 374] on p "Gönder" at bounding box center [98, 372] width 25 height 10
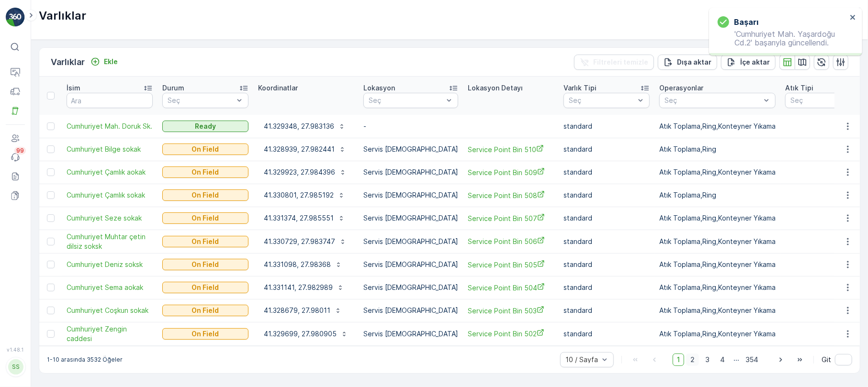
click at [691, 354] on span "2" at bounding box center [692, 360] width 13 height 12
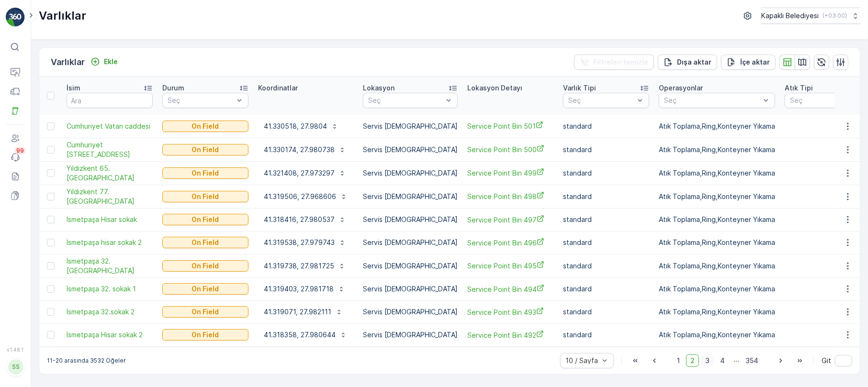
click at [709, 355] on span "3" at bounding box center [707, 361] width 13 height 12
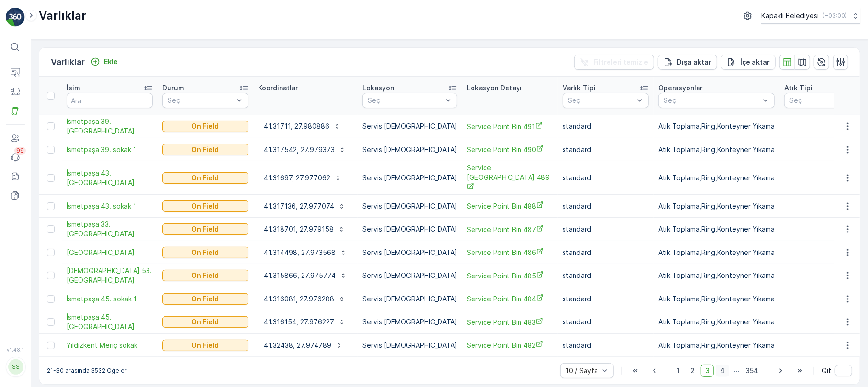
click at [722, 365] on span "4" at bounding box center [722, 371] width 13 height 12
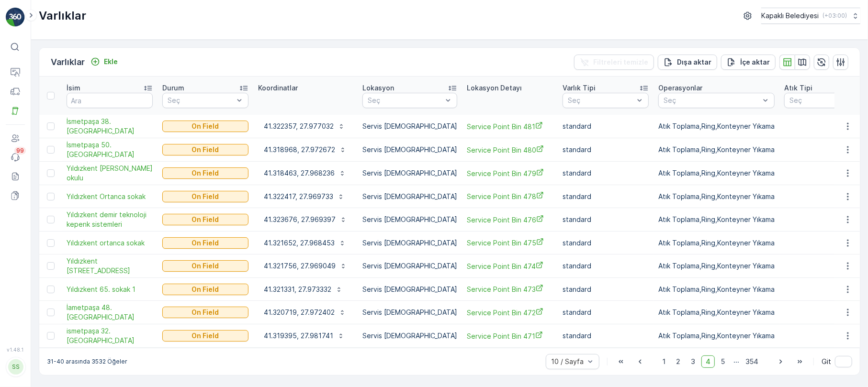
click at [722, 356] on span "5" at bounding box center [723, 362] width 12 height 12
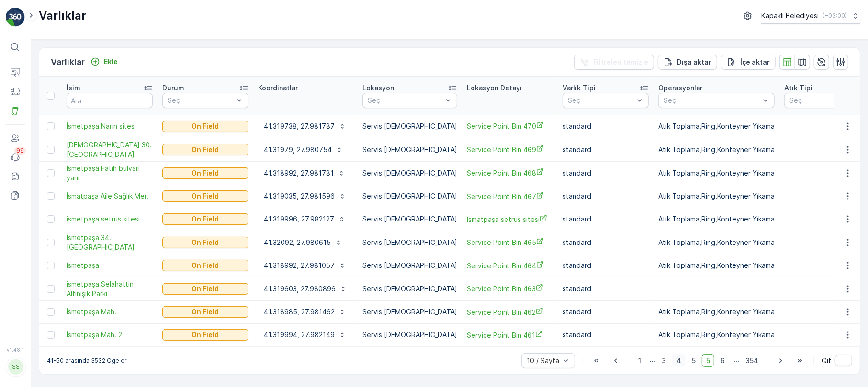
click at [722, 355] on span "6" at bounding box center [722, 361] width 13 height 12
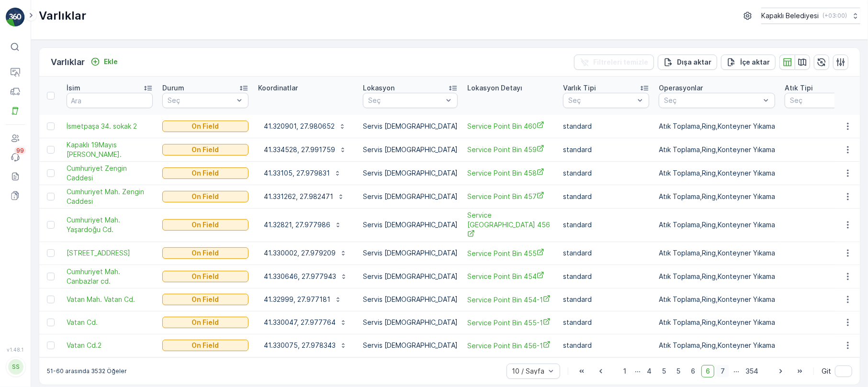
click at [721, 365] on span "7" at bounding box center [722, 371] width 13 height 12
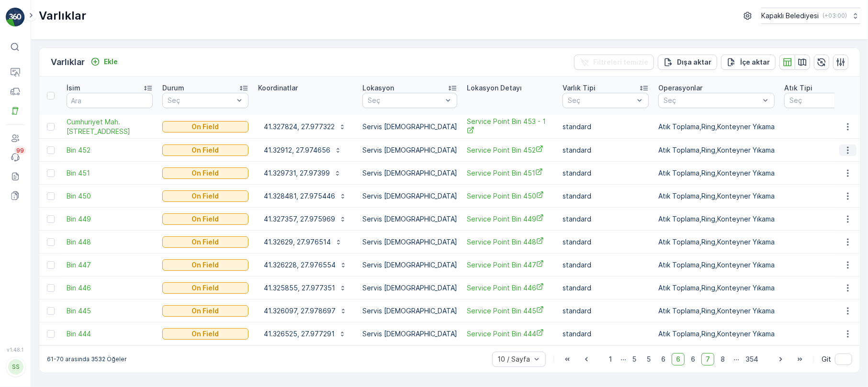
click at [849, 147] on icon "button" at bounding box center [847, 150] width 1 height 7
click at [831, 169] on span "Varlığı Düzenle" at bounding box center [813, 169] width 47 height 10
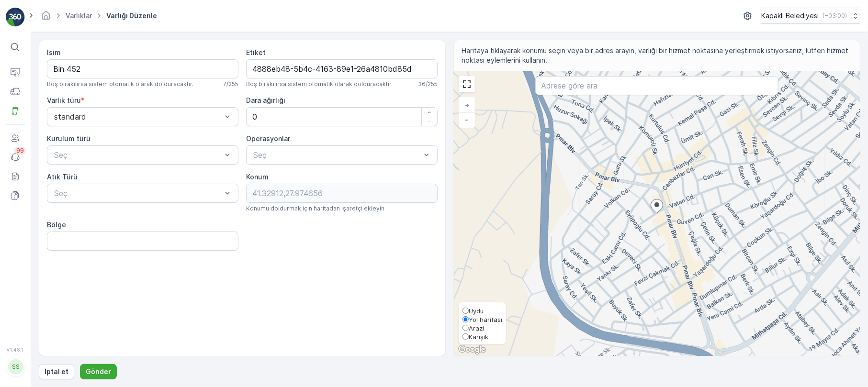
click at [464, 334] on input "Karışık" at bounding box center [466, 337] width 6 height 6
radio input "true"
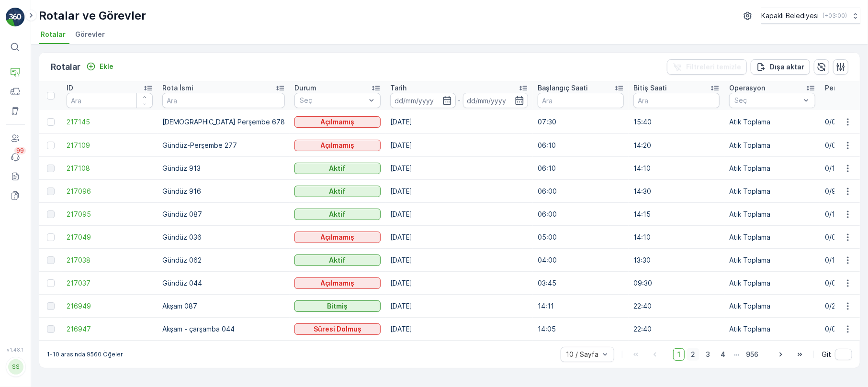
click at [696, 357] on span "2" at bounding box center [693, 355] width 13 height 12
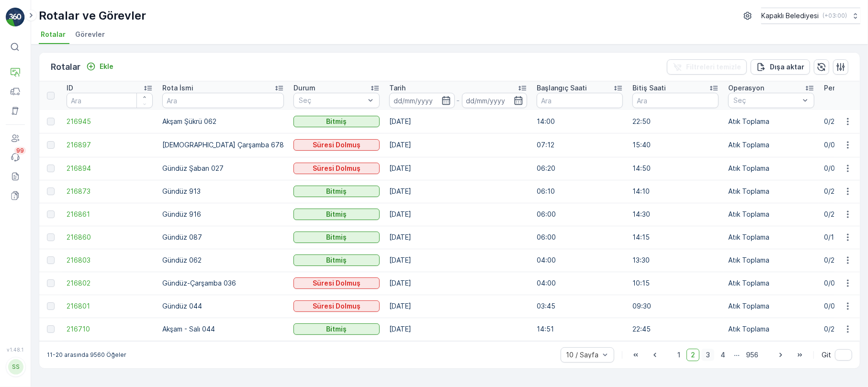
click at [712, 361] on span "3" at bounding box center [708, 355] width 13 height 12
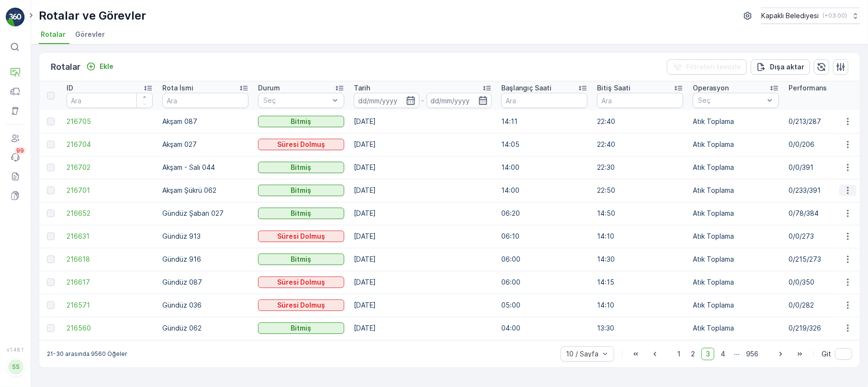
click at [848, 187] on icon "button" at bounding box center [848, 191] width 10 height 10
click at [841, 204] on span "Daha fazla ayrıntı görün" at bounding box center [826, 205] width 76 height 10
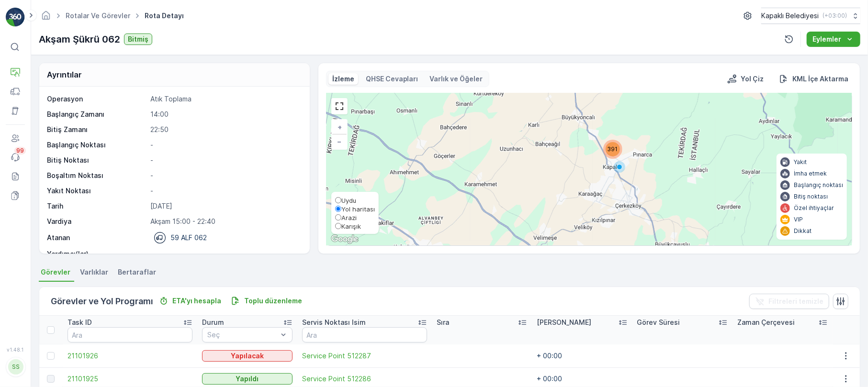
click at [340, 223] on input "Karışık" at bounding box center [338, 226] width 6 height 6
radio input "true"
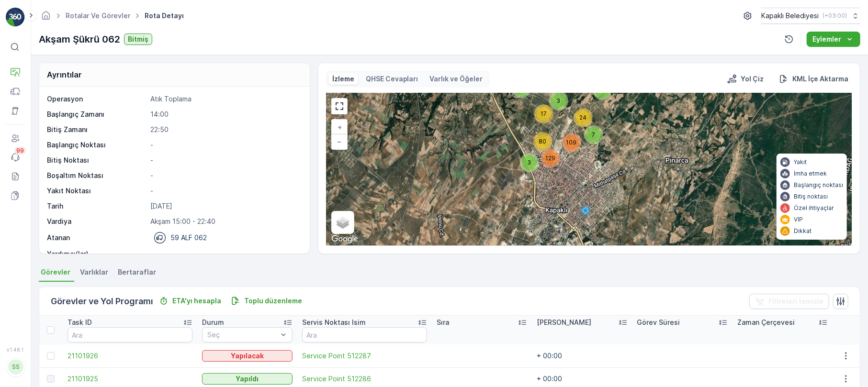
drag, startPoint x: 615, startPoint y: 127, endPoint x: 615, endPoint y: 172, distance: 45.0
click at [615, 172] on div "7 3 6 3 129 109 80 2 8 3 24 17 + − Uydu Yol haritası Arazi Karışık Leaflet Klav…" at bounding box center [589, 169] width 525 height 152
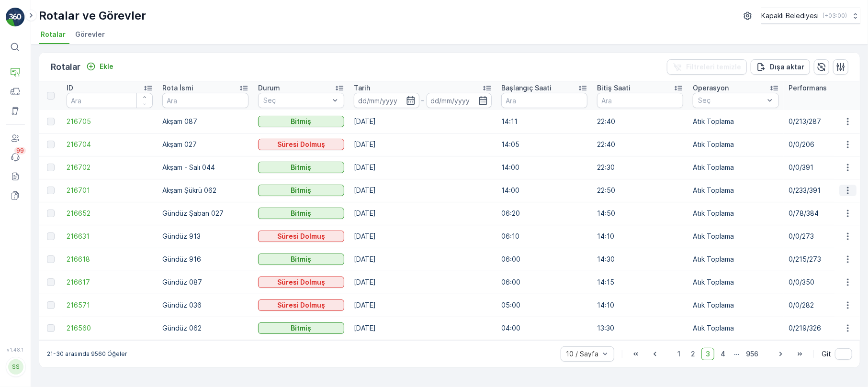
click at [851, 185] on button "button" at bounding box center [847, 190] width 17 height 11
click at [833, 216] on span "Rota Takibini Görüntüle" at bounding box center [825, 219] width 75 height 10
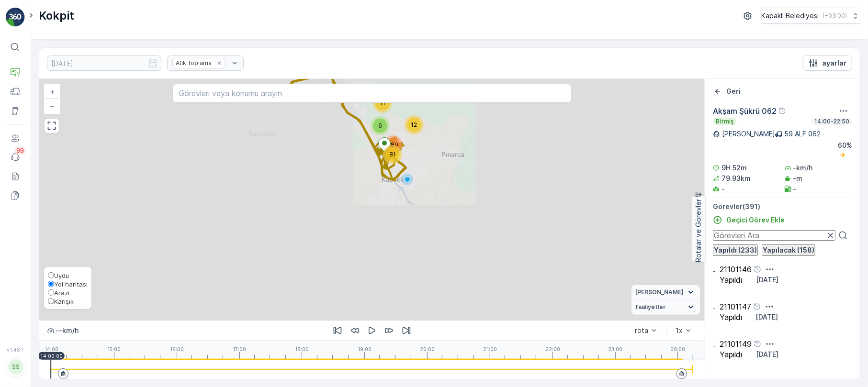
click at [48, 297] on label "Karışık" at bounding box center [68, 301] width 40 height 9
click at [48, 298] on input "Karışık" at bounding box center [51, 301] width 6 height 6
radio input "true"
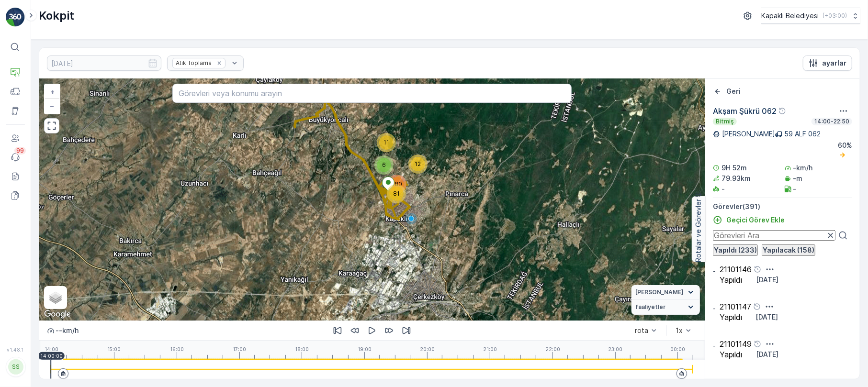
drag, startPoint x: 309, startPoint y: 162, endPoint x: 313, endPoint y: 201, distance: 39.5
click at [313, 201] on div "11 6 81 12 280 + − Uydu Yol haritası Arazi Karışık Leaflet Klavye kısayolları H…" at bounding box center [372, 200] width 666 height 242
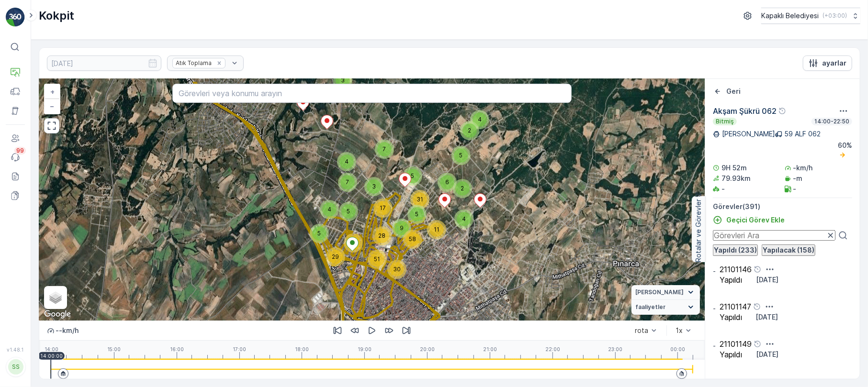
drag, startPoint x: 321, startPoint y: 223, endPoint x: 380, endPoint y: 250, distance: 64.7
click at [380, 250] on div "3 5 3 4 4 2 5 4 7 7 5 3 4 11 5 42 29 5 2 6 31 5 17 28 9 58 51 30 + − Uydu Yol h…" at bounding box center [372, 200] width 666 height 242
click at [53, 126] on icon "button" at bounding box center [52, 126] width 10 height 10
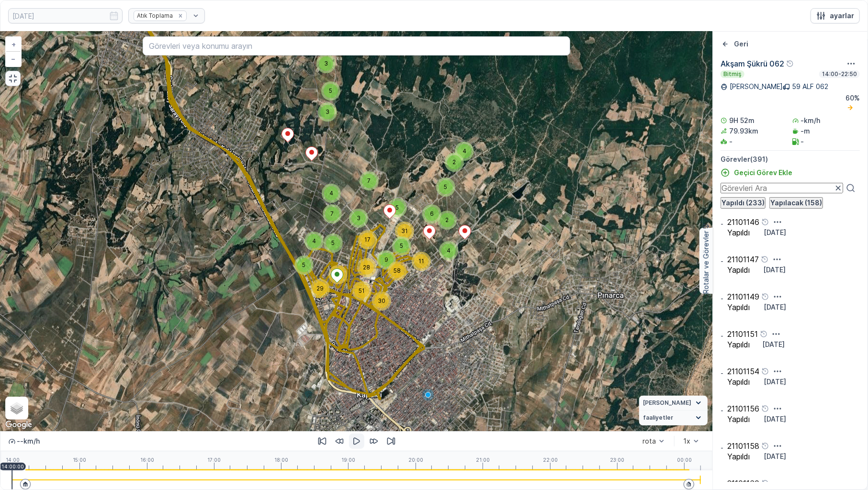
click at [357, 387] on icon "button" at bounding box center [357, 442] width 10 height 10
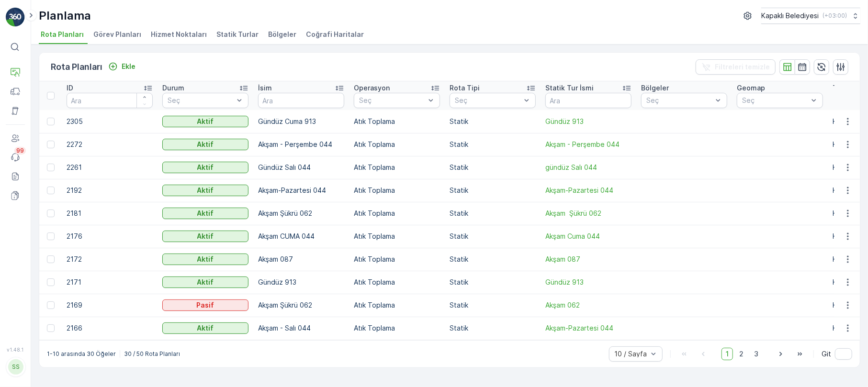
click at [273, 90] on div "İsim" at bounding box center [301, 88] width 86 height 10
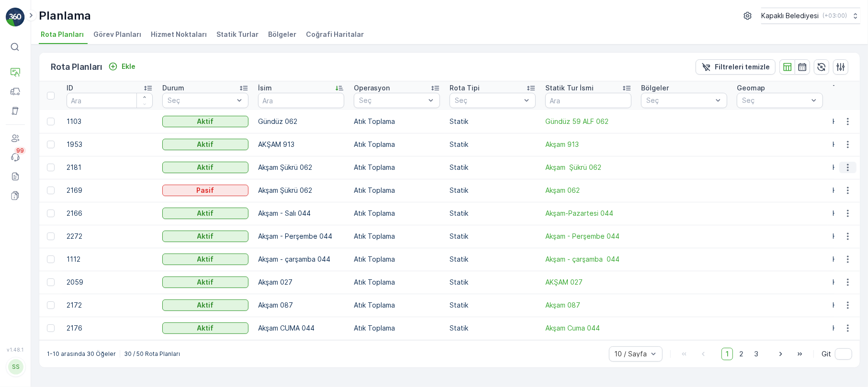
click at [847, 167] on icon "button" at bounding box center [848, 168] width 10 height 10
click at [840, 179] on span "Rota Planını Düzenle" at bounding box center [831, 182] width 66 height 10
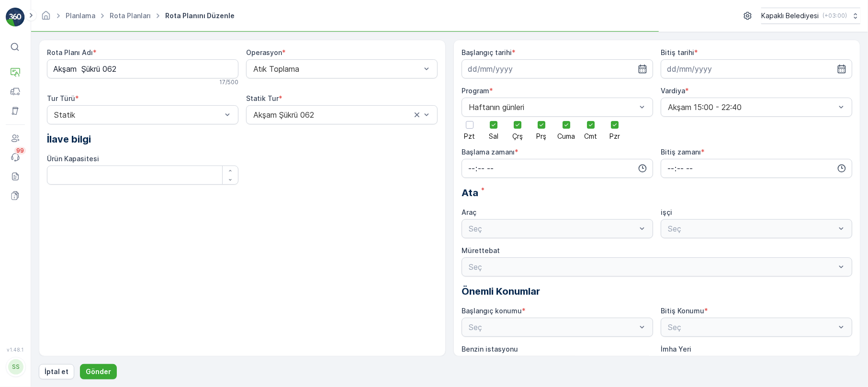
type input "03.07.2025"
type input "04.07.2027"
type input "14:00"
type input "22:50"
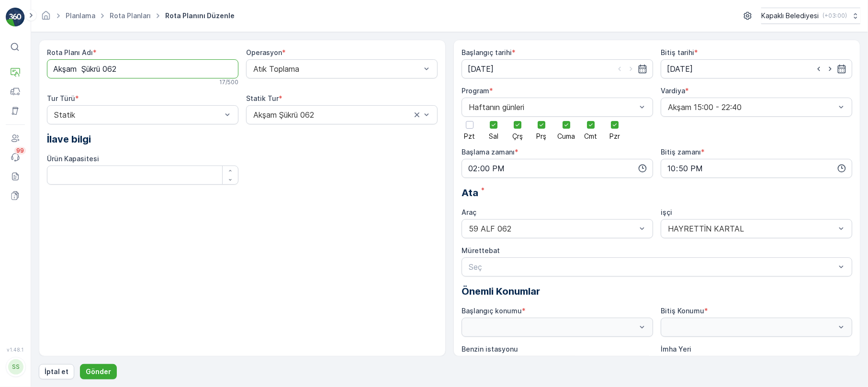
click at [102, 70] on Adı "Akşam Şükrü 062" at bounding box center [143, 68] width 192 height 19
click at [83, 69] on Adı "Akşam Hayrettin 062" at bounding box center [143, 68] width 192 height 19
type Adı "Akşam Hayrettin 062"
click at [106, 374] on p "Gönder" at bounding box center [98, 372] width 25 height 10
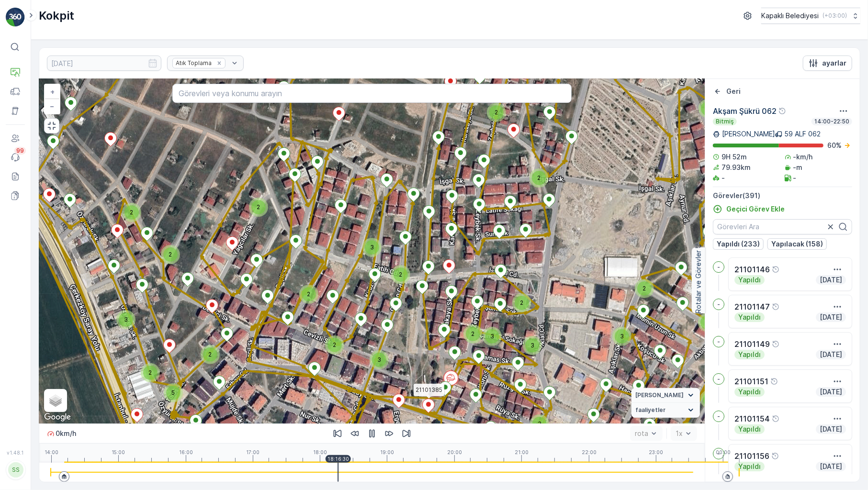
click at [326, 463] on div "18:16:30" at bounding box center [338, 459] width 25 height 8
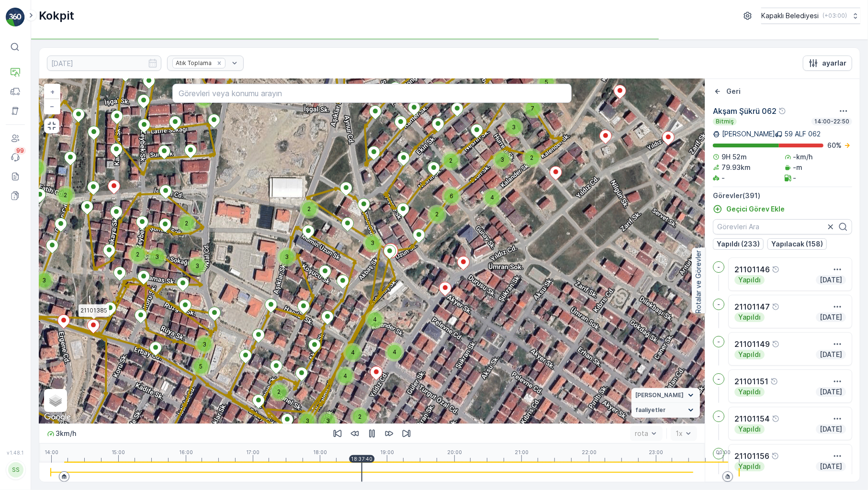
click at [349, 463] on div "18:37:40" at bounding box center [361, 459] width 25 height 8
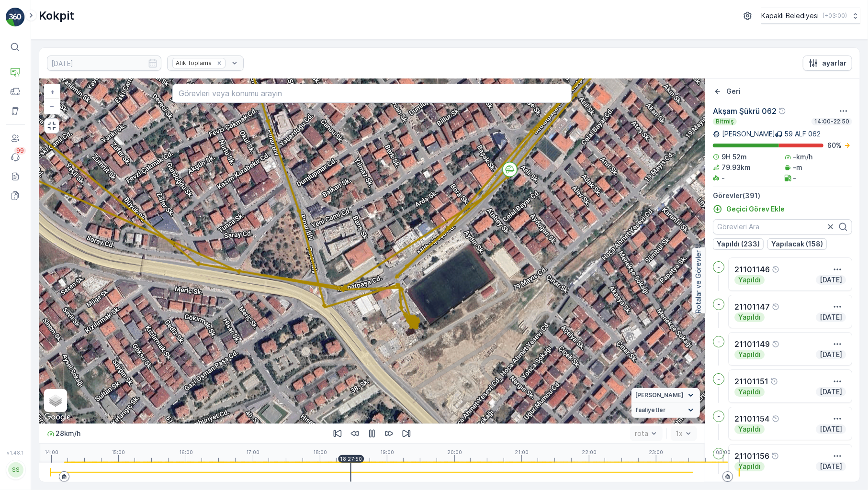
click at [317, 476] on div at bounding box center [372, 472] width 643 height 19
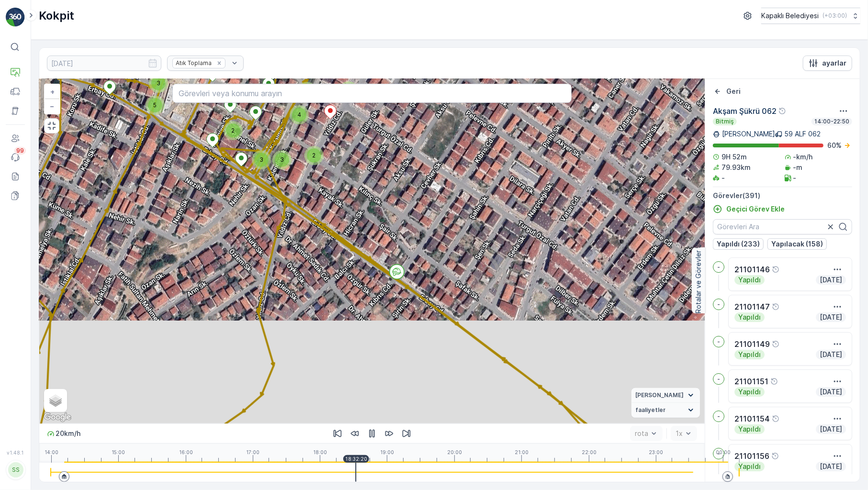
click at [320, 475] on div at bounding box center [372, 472] width 643 height 19
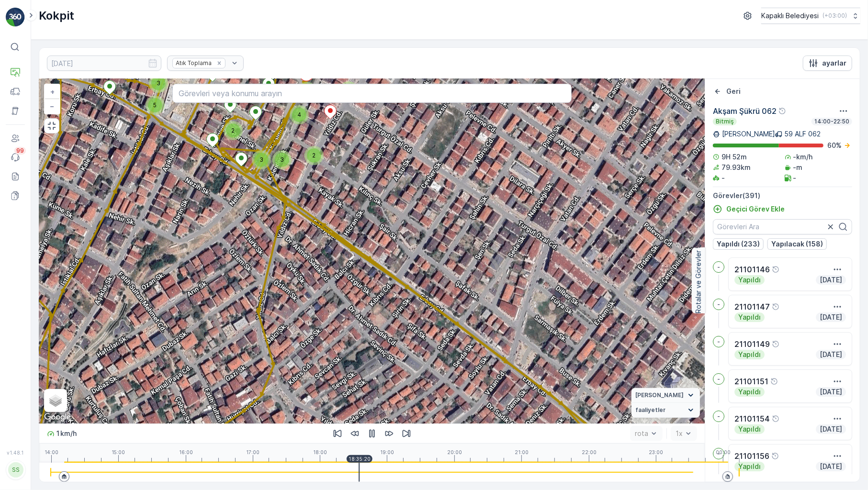
click at [326, 475] on div at bounding box center [372, 472] width 643 height 19
click at [330, 475] on div at bounding box center [372, 472] width 643 height 19
click at [348, 473] on div at bounding box center [372, 472] width 643 height 19
click at [351, 473] on div at bounding box center [372, 472] width 643 height 19
